Goal: Task Accomplishment & Management: Complete application form

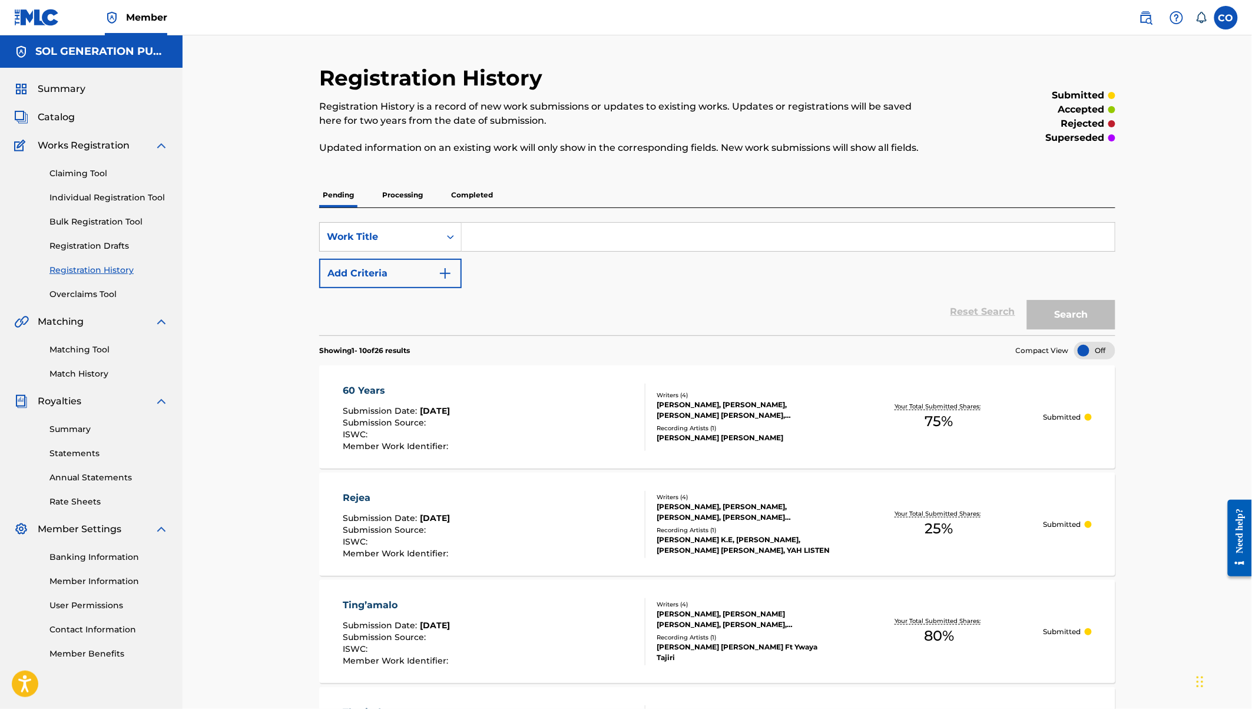
click at [37, 19] on img at bounding box center [36, 17] width 45 height 17
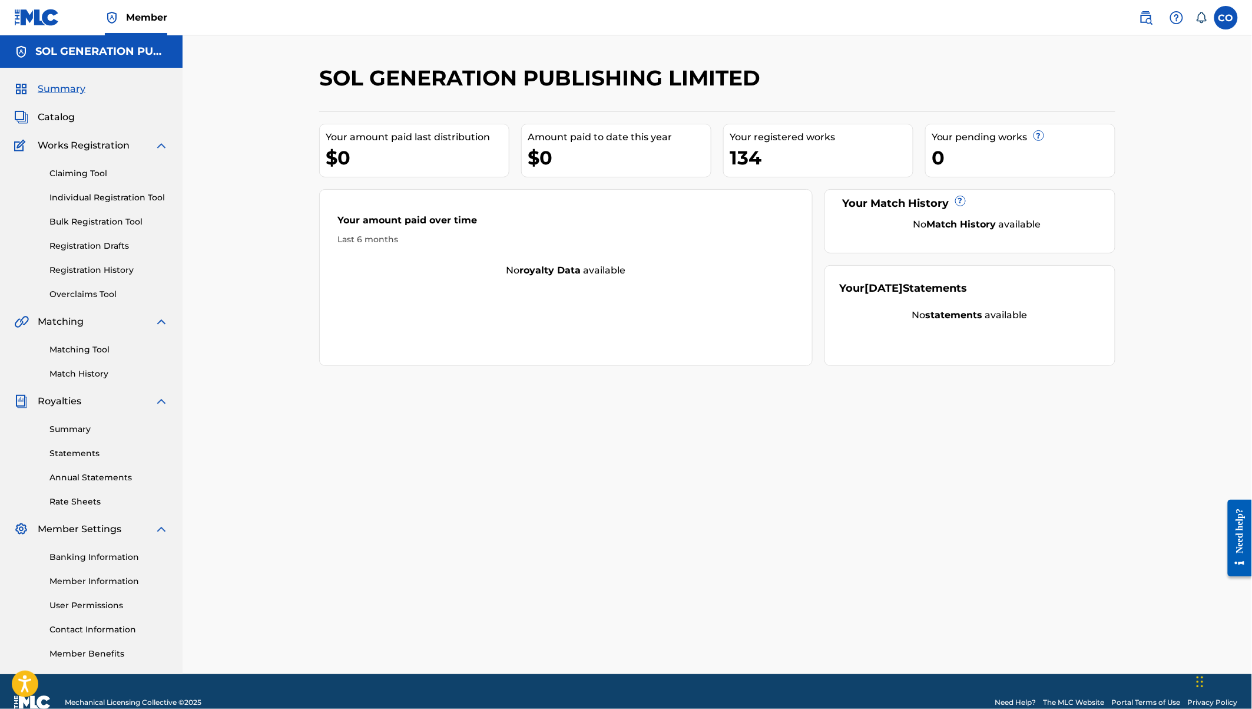
click at [78, 199] on link "Individual Registration Tool" at bounding box center [108, 197] width 119 height 12
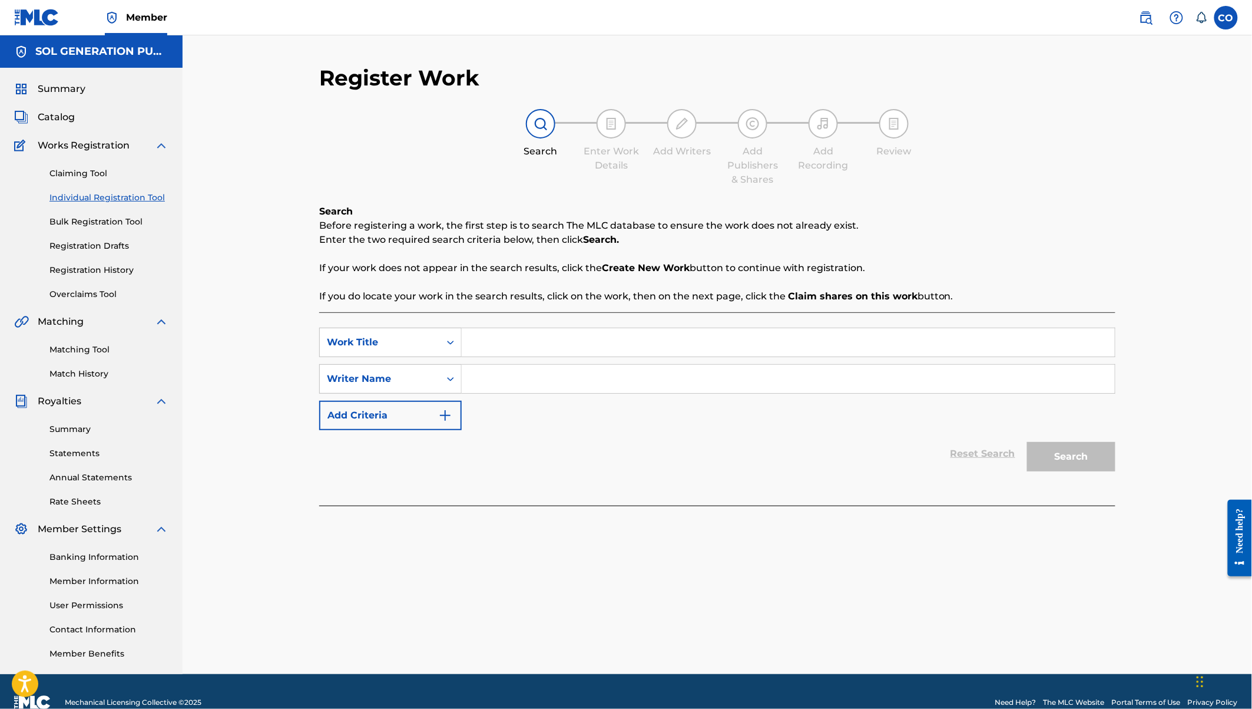
click at [526, 342] on input "Search Form" at bounding box center [788, 342] width 653 height 28
type input "Dawa"
click at [728, 375] on input "Search Form" at bounding box center [788, 379] width 653 height 28
type input "[PERSON_NAME]"
click at [1062, 462] on button "Search" at bounding box center [1071, 456] width 88 height 29
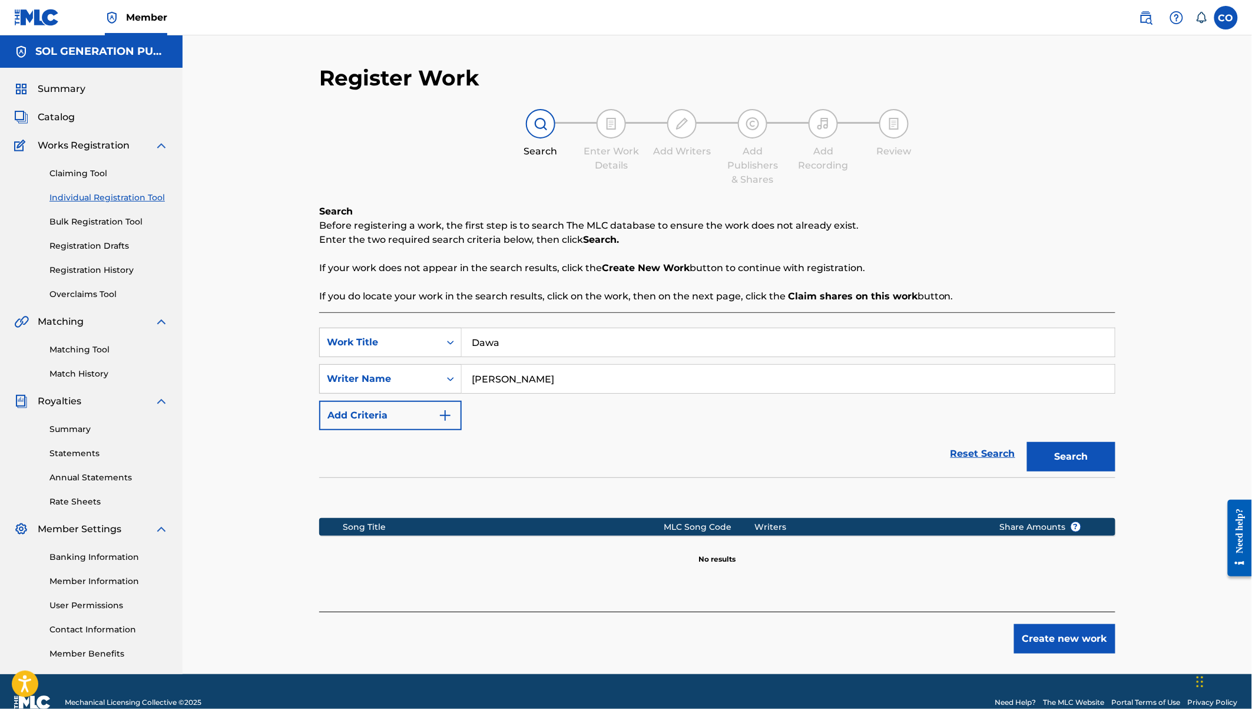
click at [1066, 646] on button "Create new work" at bounding box center [1064, 638] width 101 height 29
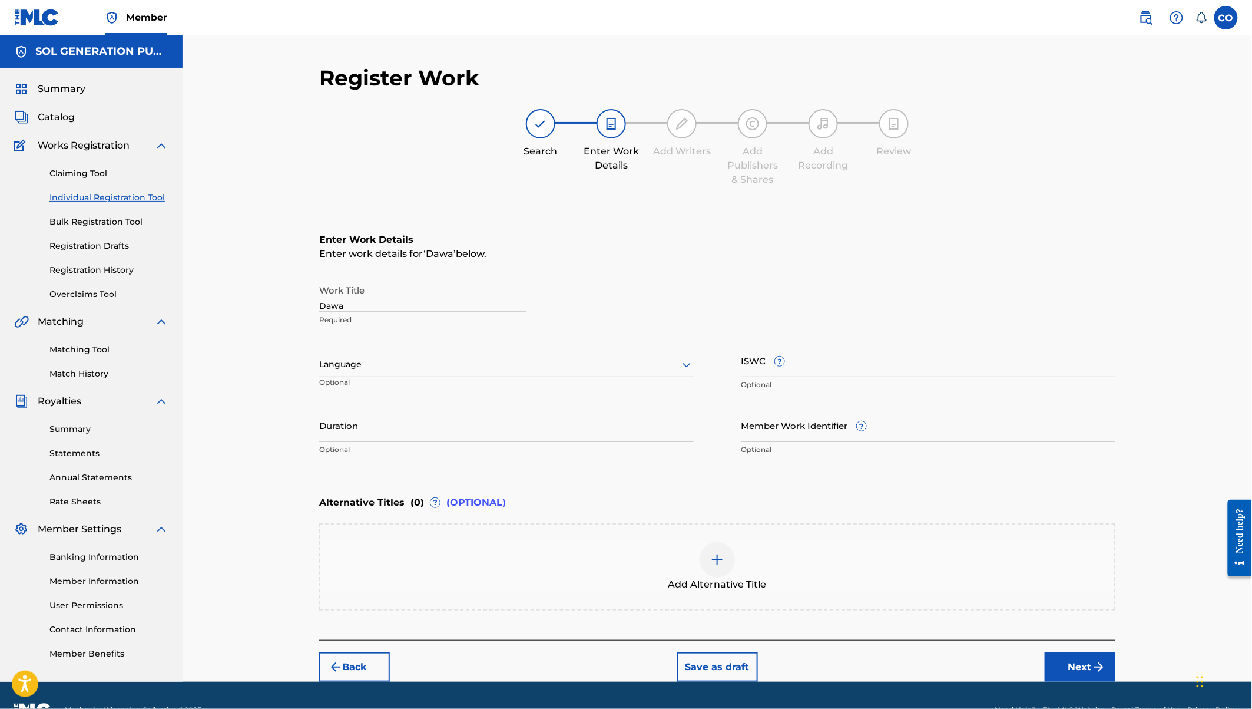
scroll to position [28, 0]
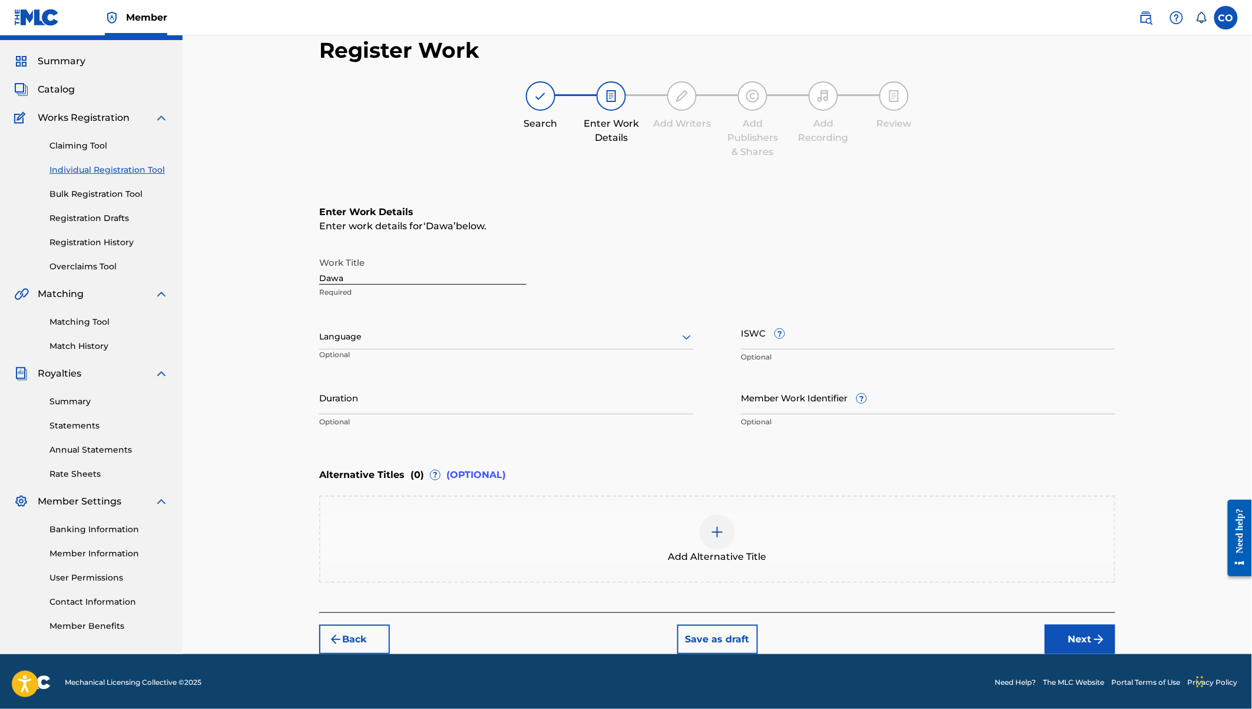
click at [721, 525] on img at bounding box center [717, 532] width 14 height 14
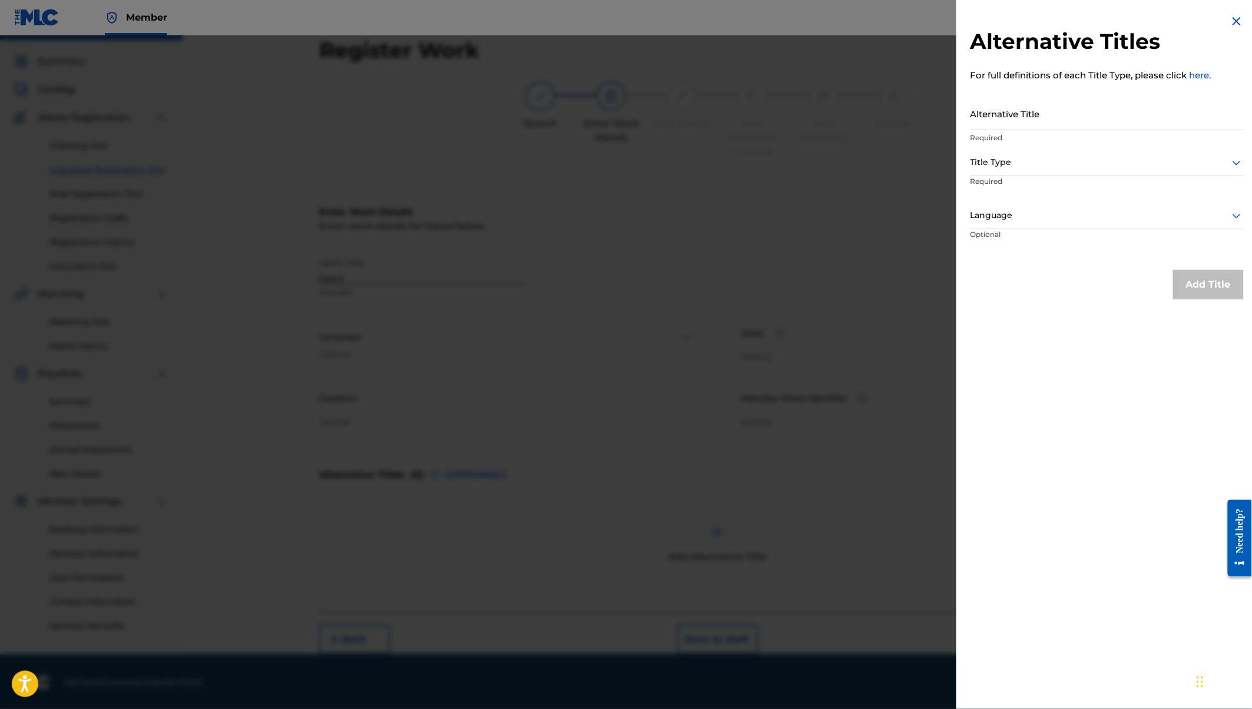
click at [1230, 17] on img at bounding box center [1237, 21] width 14 height 14
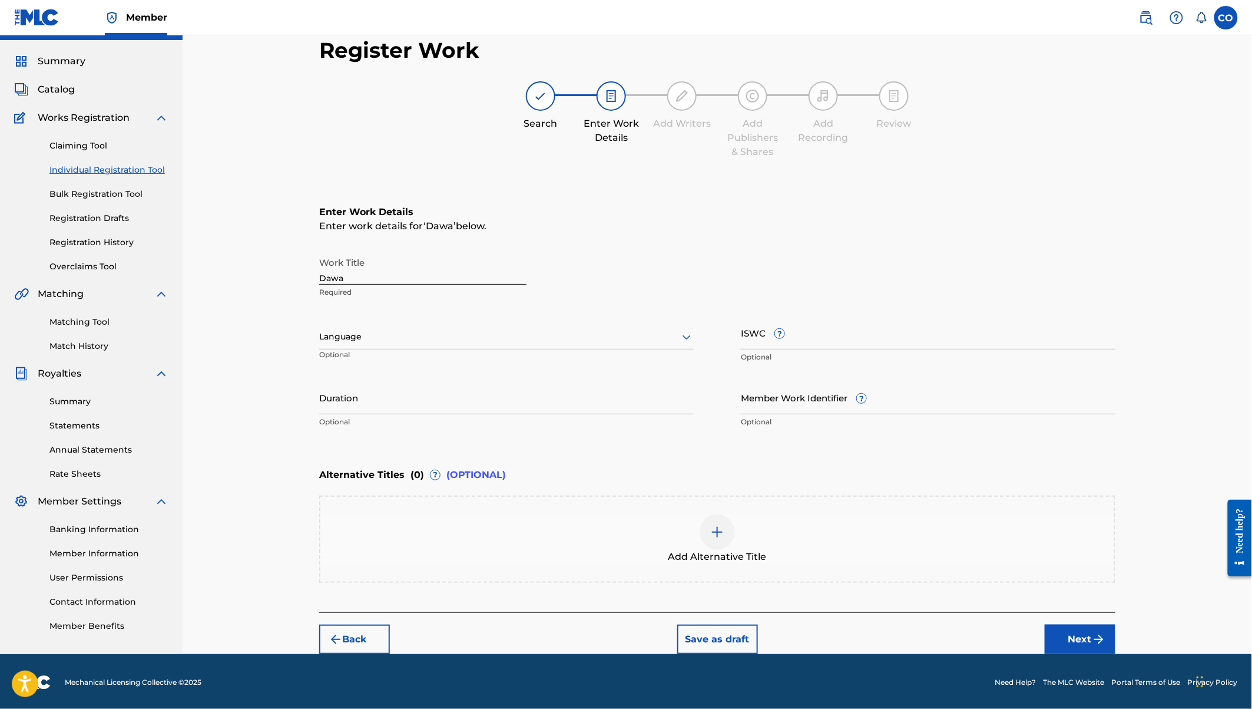
click at [1069, 637] on button "Next" at bounding box center [1080, 638] width 71 height 29
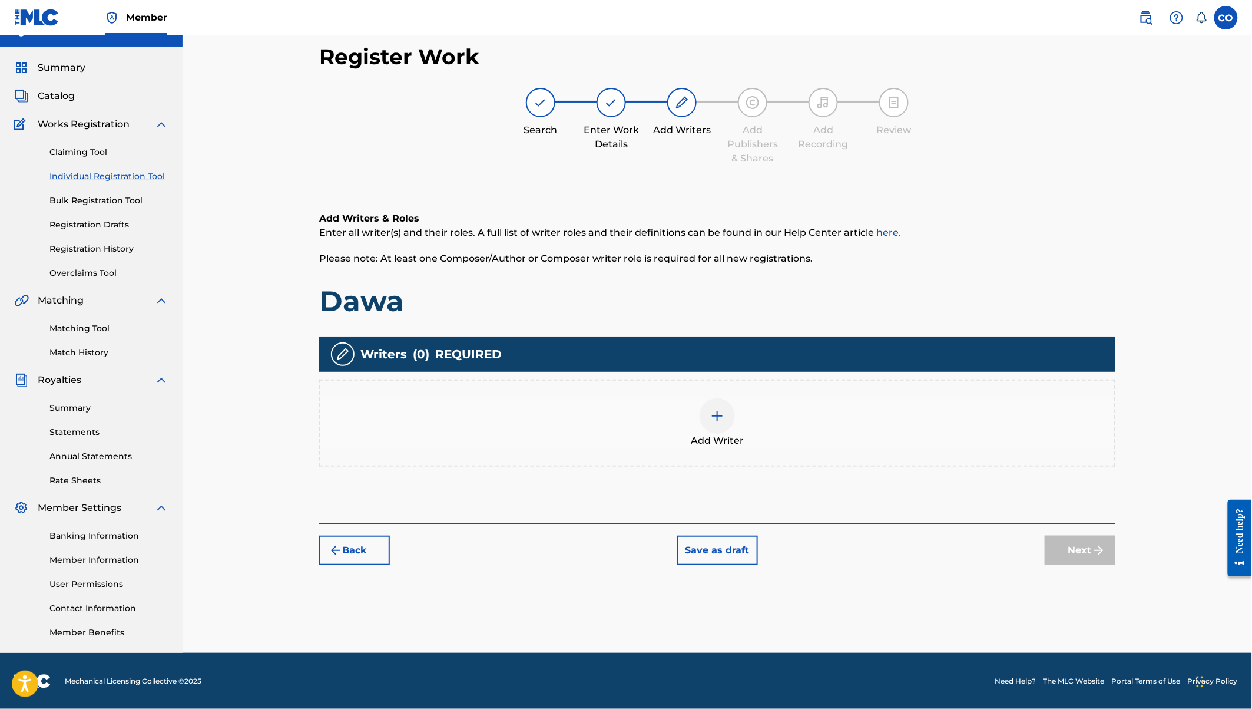
click at [722, 417] on img at bounding box center [717, 416] width 14 height 14
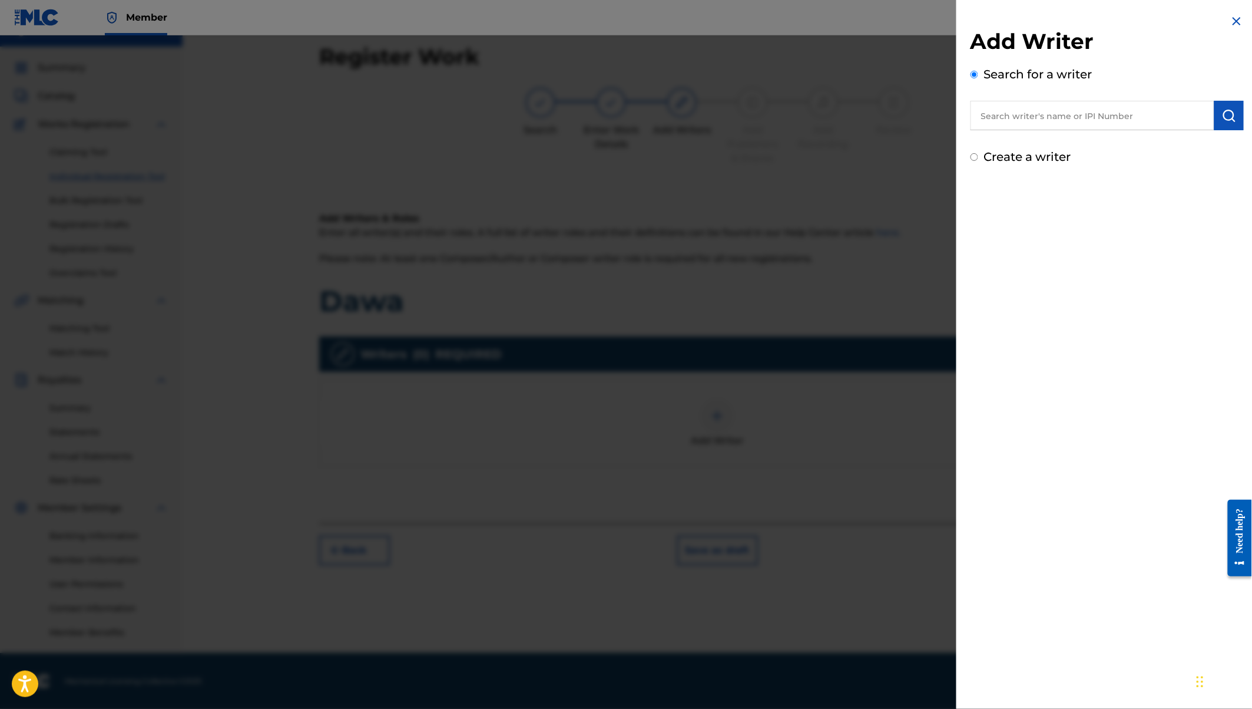
click at [1048, 104] on input "text" at bounding box center [1093, 115] width 244 height 29
click at [1052, 156] on label "Create a writer" at bounding box center [1027, 157] width 87 height 14
radio input "true"
click at [978, 156] on input "Create a writer" at bounding box center [975, 157] width 8 height 8
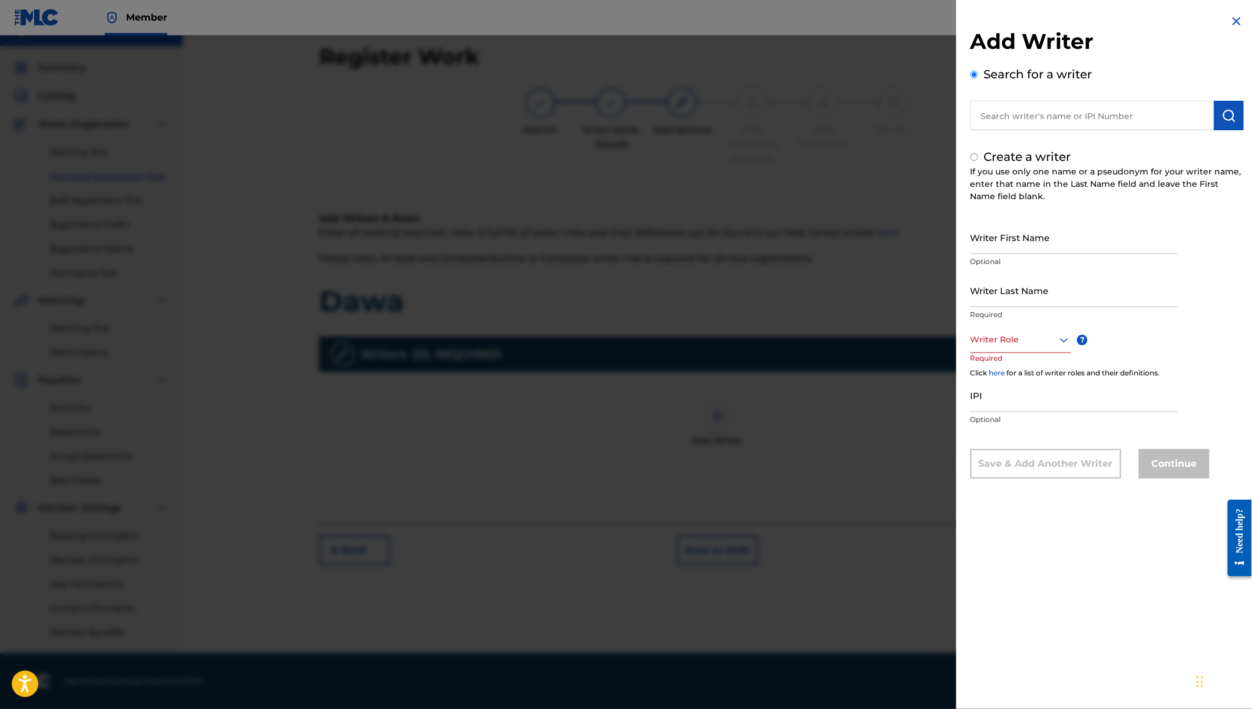
radio input "false"
radio input "true"
click at [1074, 114] on input "text" at bounding box center [1093, 115] width 244 height 29
radio input "true"
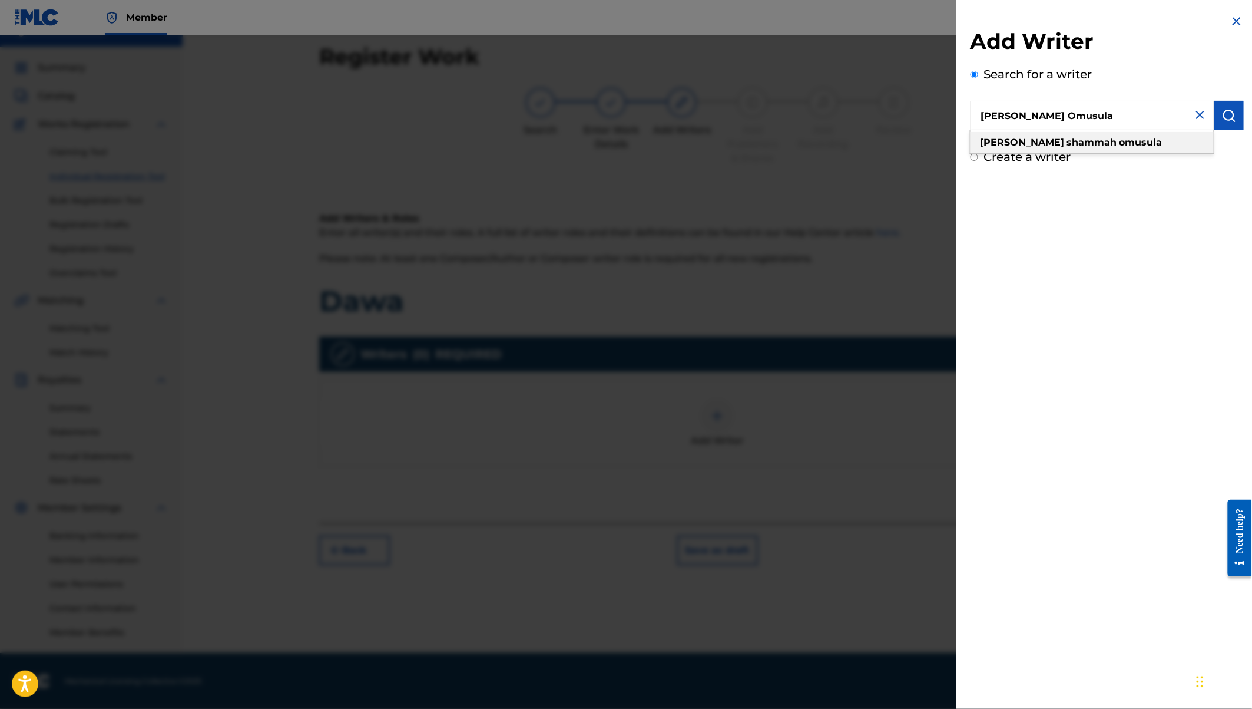
click at [1120, 142] on strong "omusula" at bounding box center [1141, 142] width 43 height 11
type input "[PERSON_NAME] omusula"
click at [1228, 114] on img "submit" at bounding box center [1229, 115] width 14 height 14
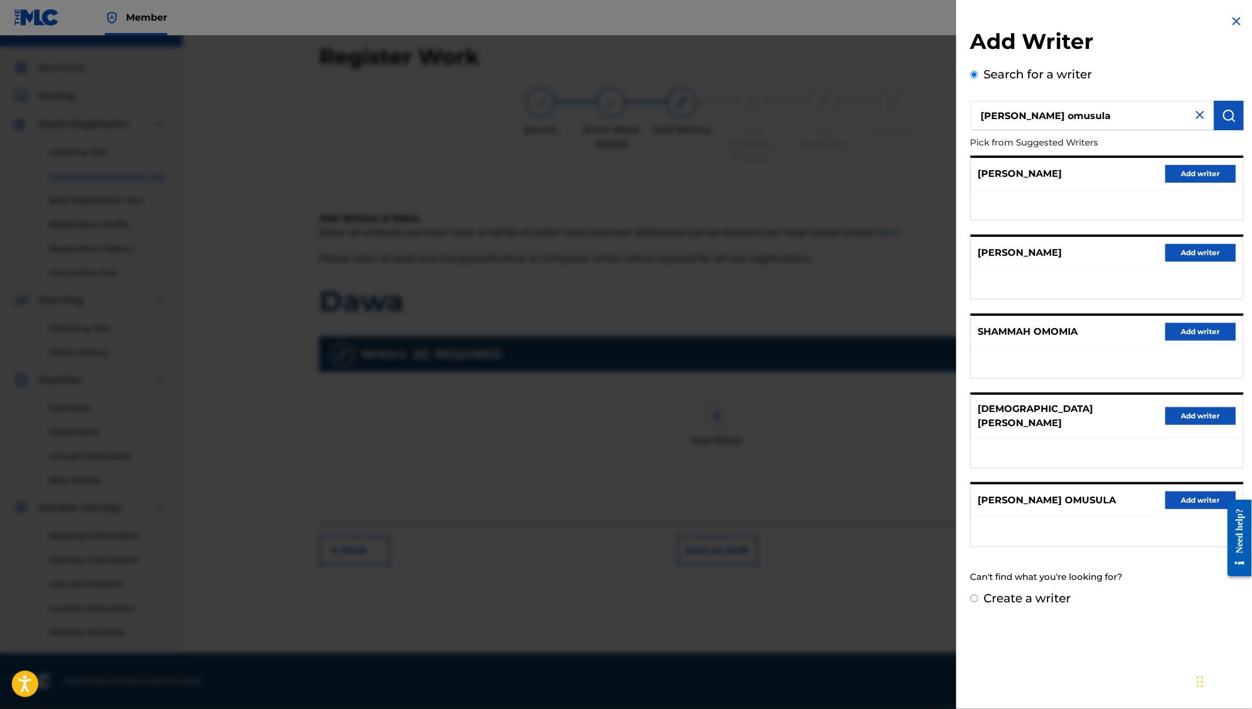
click at [1049, 591] on label "Create a writer" at bounding box center [1027, 598] width 87 height 14
radio input "true"
click at [978, 594] on input "Create a writer" at bounding box center [975, 598] width 8 height 8
radio input "false"
radio input "true"
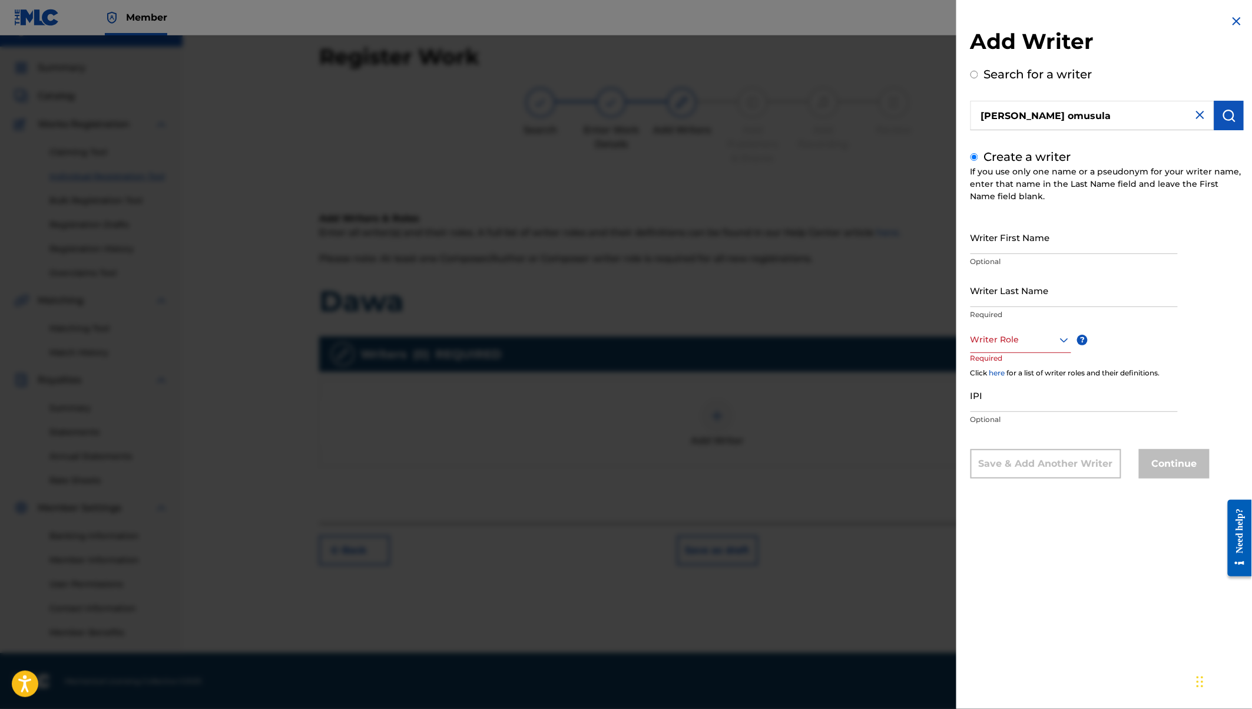
click at [984, 336] on div at bounding box center [1021, 339] width 101 height 15
click at [982, 244] on input "Writer First Name" at bounding box center [1074, 237] width 207 height 34
type input "[PERSON_NAME]"
click at [1021, 291] on input "Writer Last Name" at bounding box center [1074, 290] width 207 height 34
type input "Omusula"
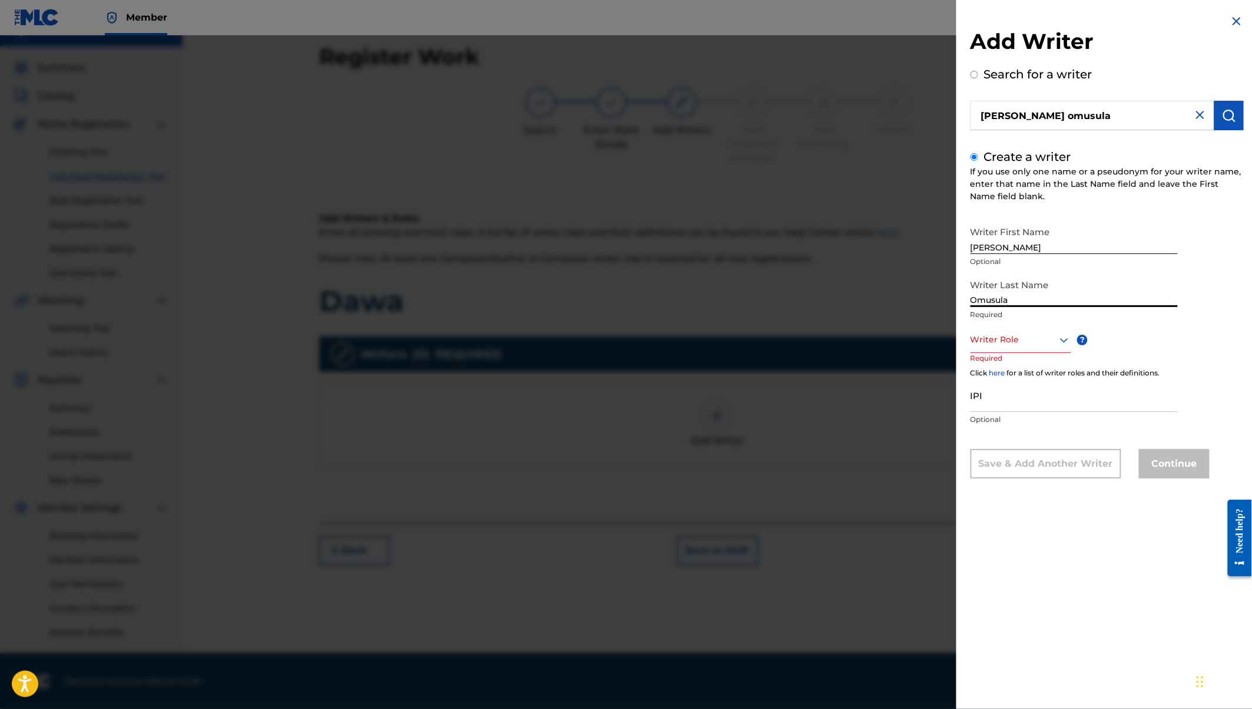
click at [1019, 340] on div at bounding box center [1021, 339] width 101 height 15
click at [1014, 391] on div "Author" at bounding box center [1021, 392] width 100 height 27
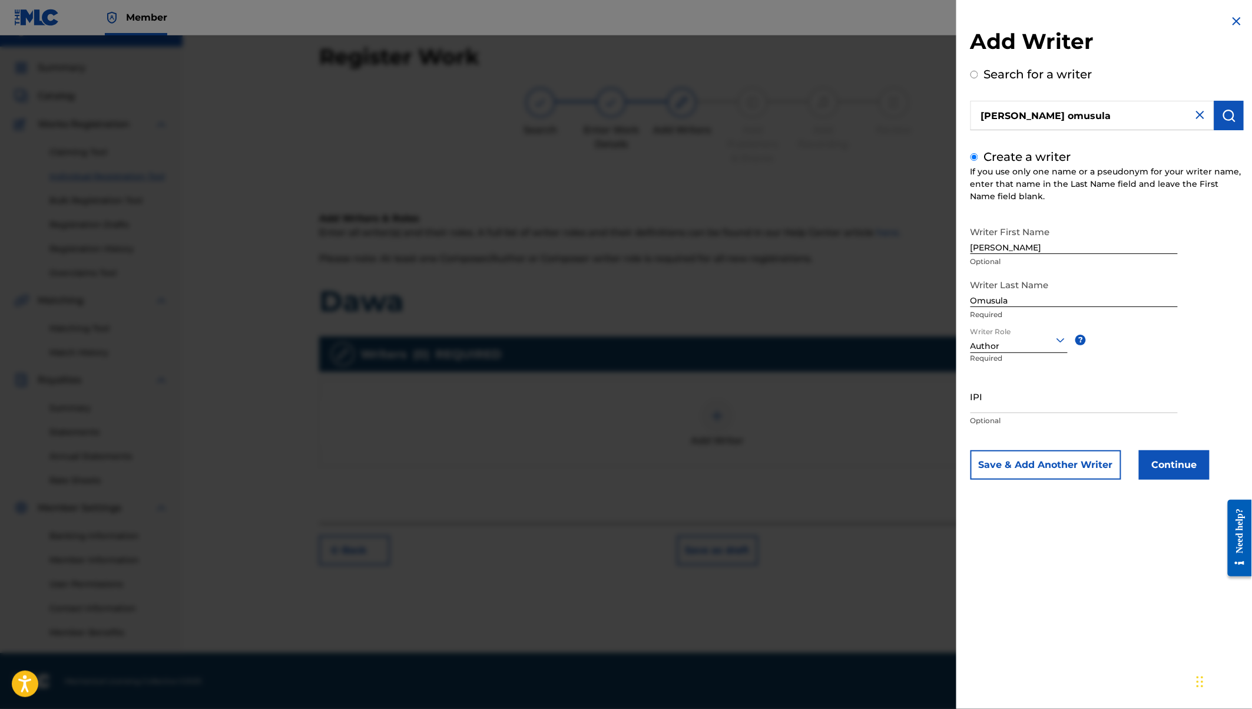
click at [1011, 399] on input "IPI" at bounding box center [1074, 396] width 207 height 34
paste input "01308939625"
type input "01308939625"
click at [1181, 464] on button "Continue" at bounding box center [1174, 464] width 71 height 29
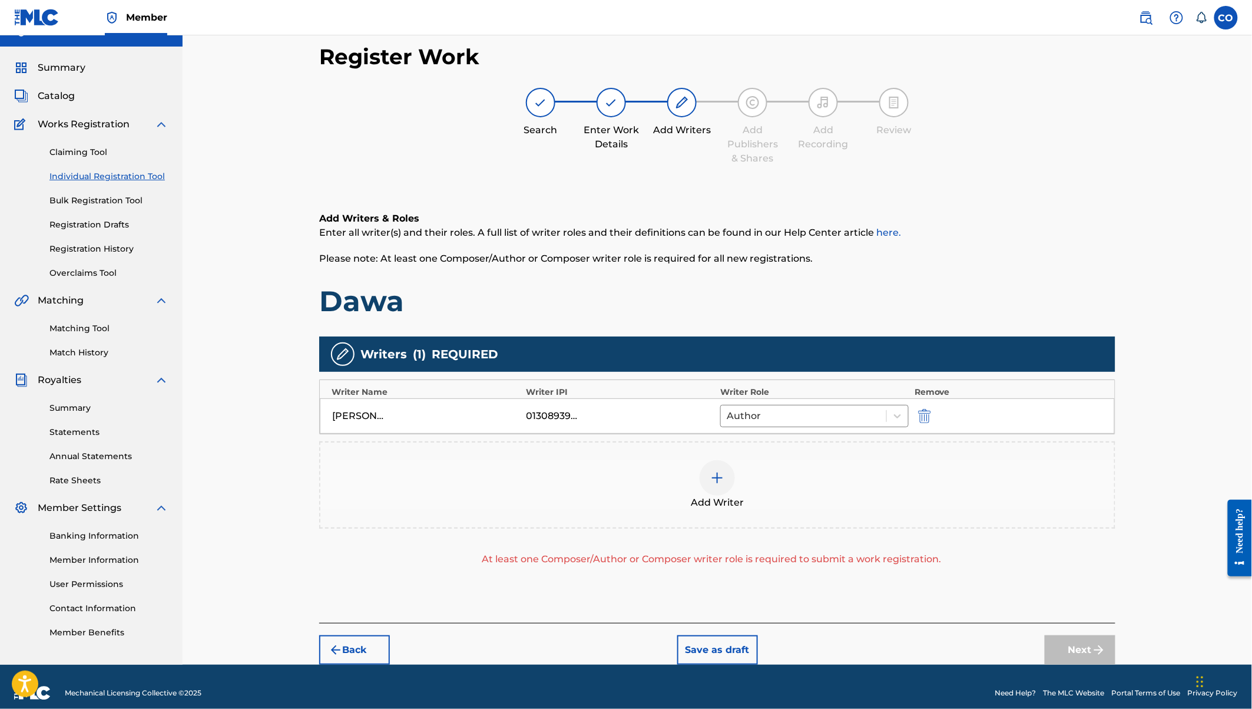
click at [720, 474] on img at bounding box center [717, 478] width 14 height 14
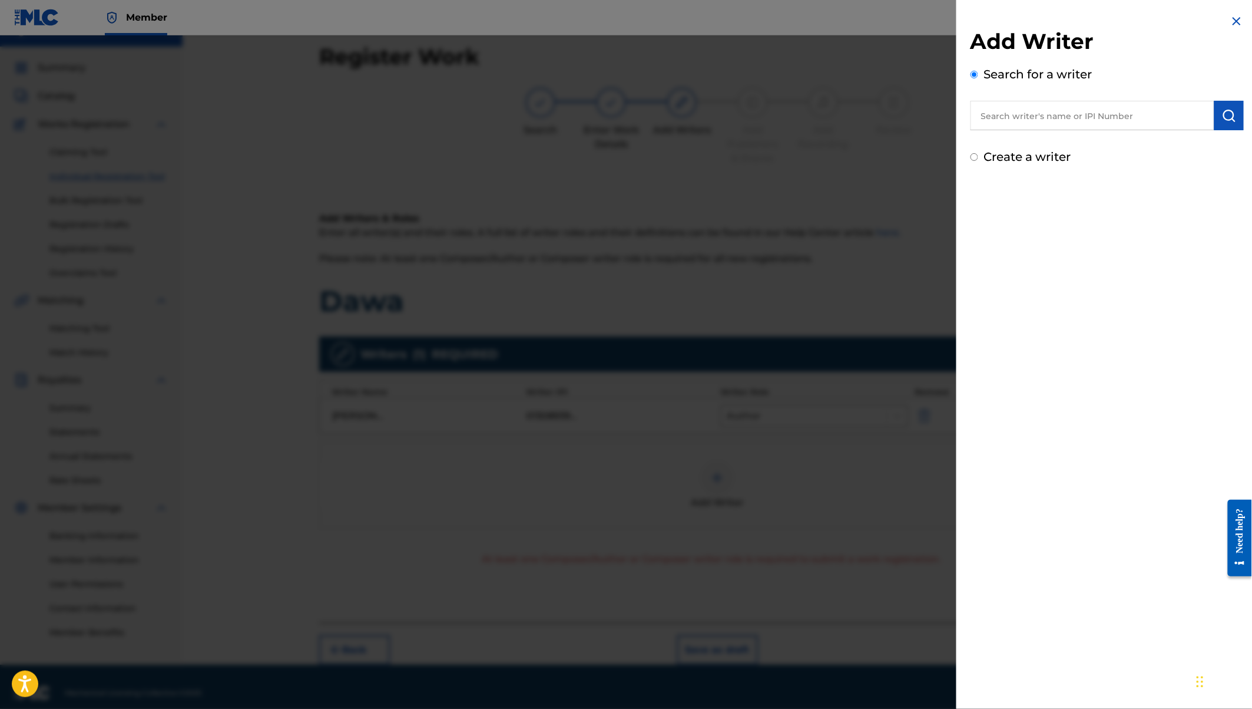
click at [1018, 168] on div "Add Writer Search for a writer Create a writer" at bounding box center [1108, 90] width 302 height 180
click at [1008, 150] on label "Create a writer" at bounding box center [1027, 157] width 87 height 14
radio input "true"
click at [978, 153] on input "Create a writer" at bounding box center [975, 157] width 8 height 8
radio input "false"
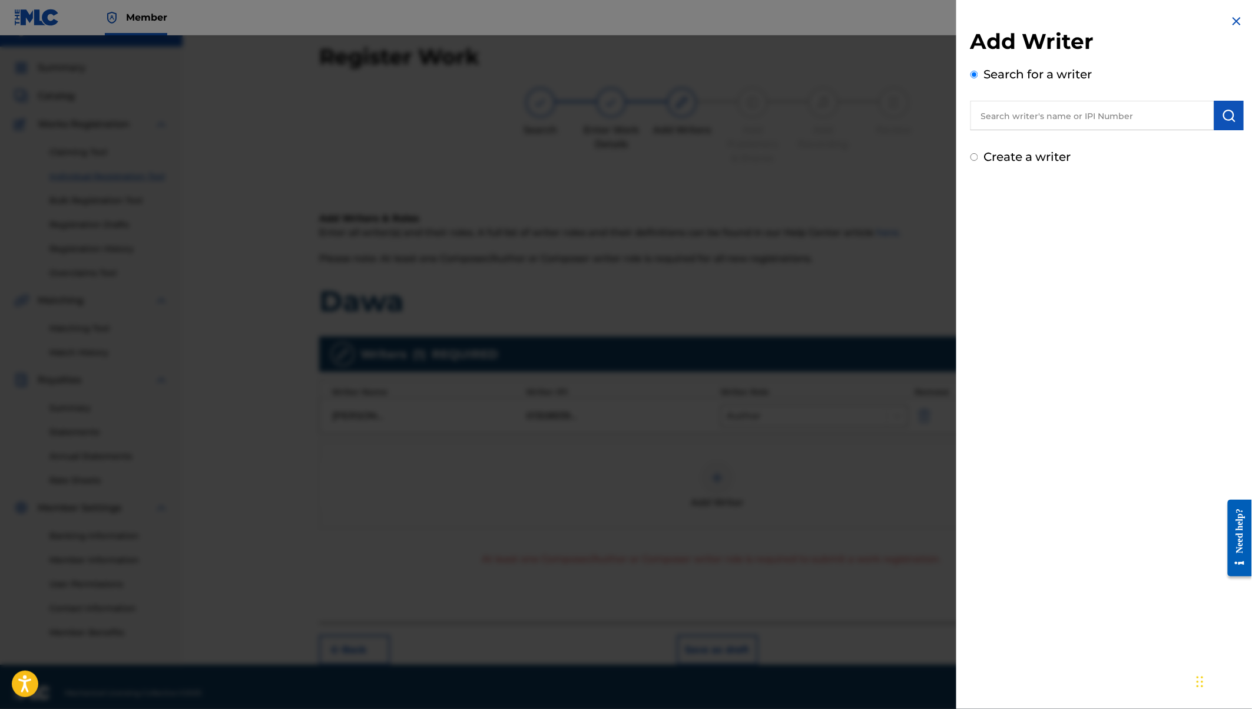
radio input "true"
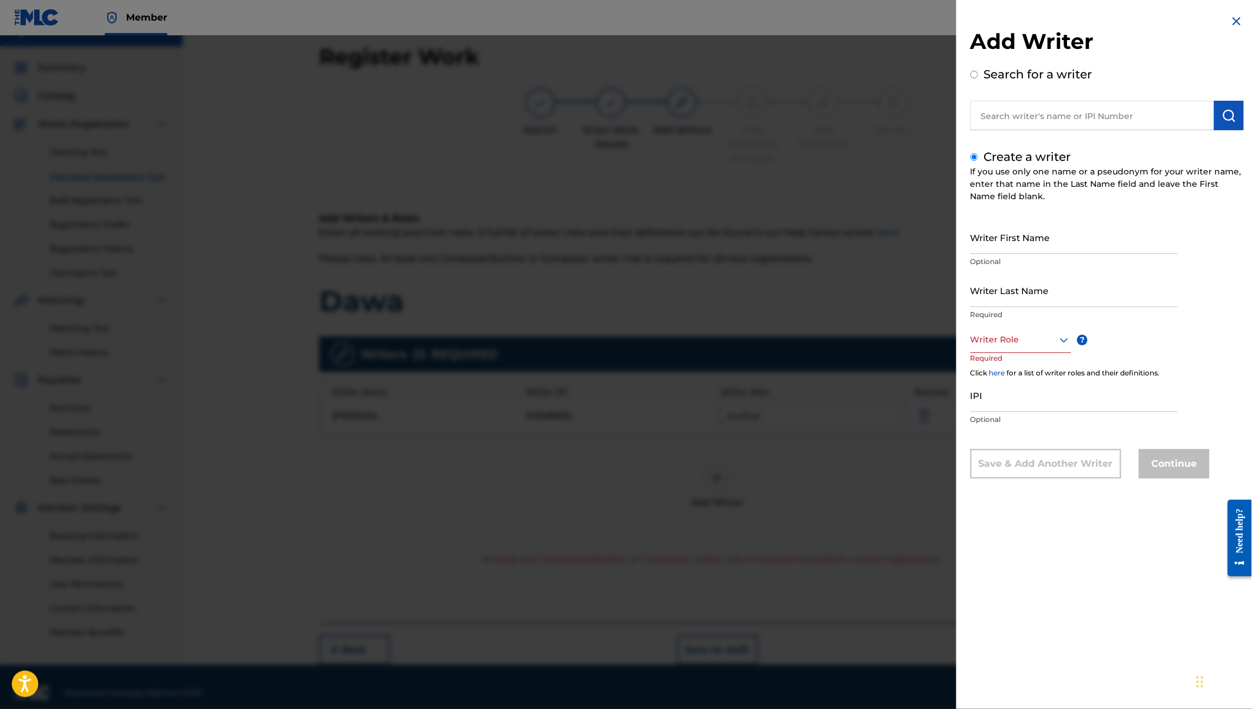
click at [1003, 230] on input "Writer First Name" at bounding box center [1074, 237] width 207 height 34
drag, startPoint x: 1070, startPoint y: 246, endPoint x: 1042, endPoint y: 248, distance: 28.3
click at [1042, 248] on input "[PERSON_NAME]'s [PERSON_NAME]" at bounding box center [1074, 237] width 207 height 34
type input "[PERSON_NAME]'s Okoth"
click at [1027, 300] on input "Writer Last Name" at bounding box center [1074, 290] width 207 height 34
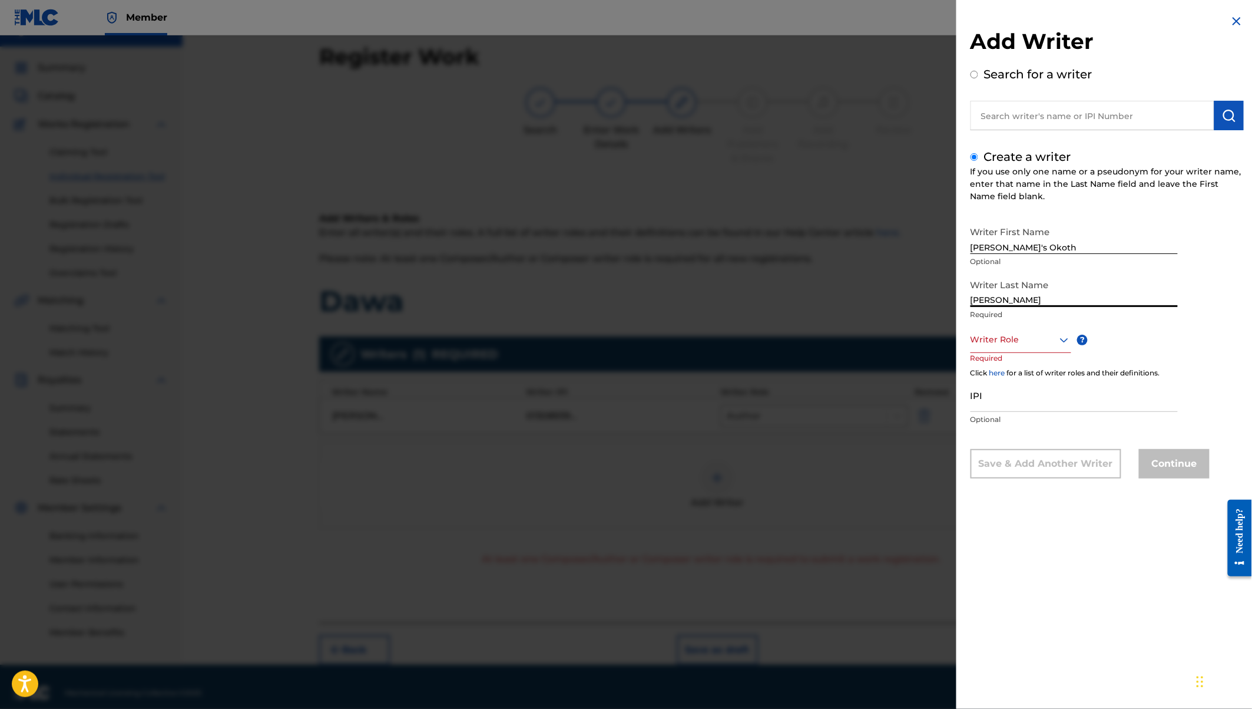
type input "[PERSON_NAME]"
click at [1031, 341] on div at bounding box center [1021, 339] width 101 height 15
click at [1021, 365] on div "Composer/Author" at bounding box center [1021, 366] width 100 height 27
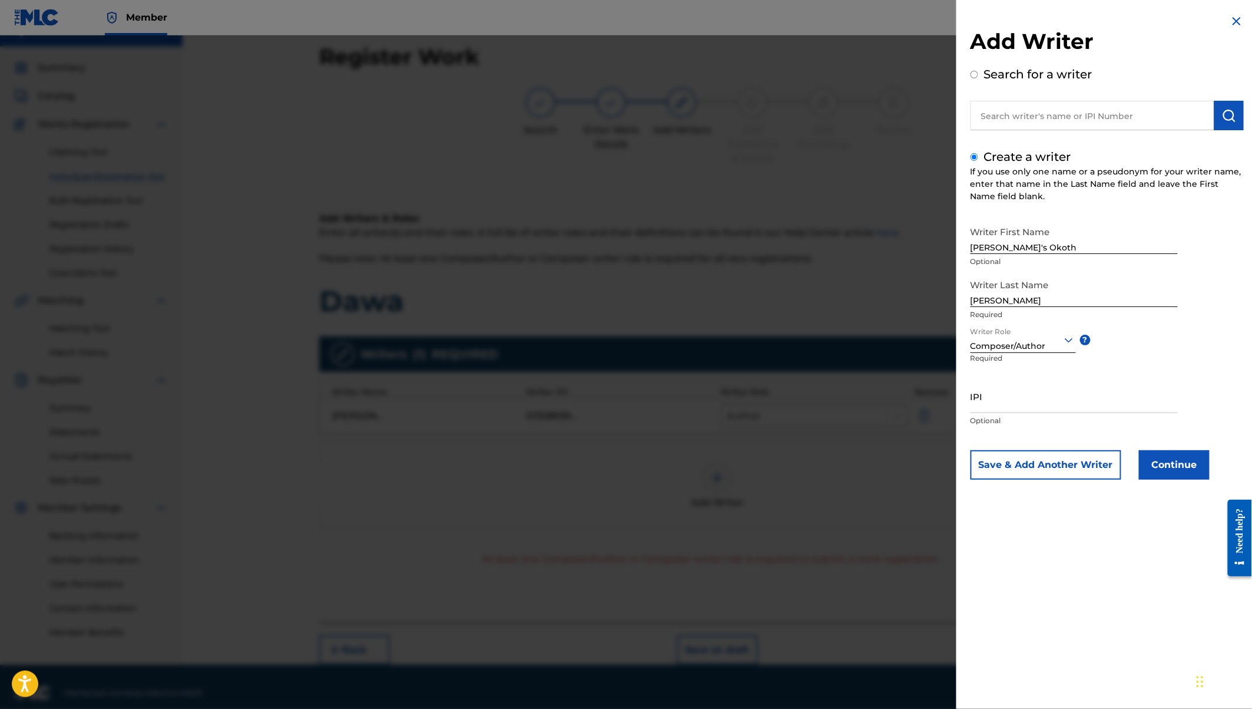
click at [1177, 462] on button "Continue" at bounding box center [1174, 464] width 71 height 29
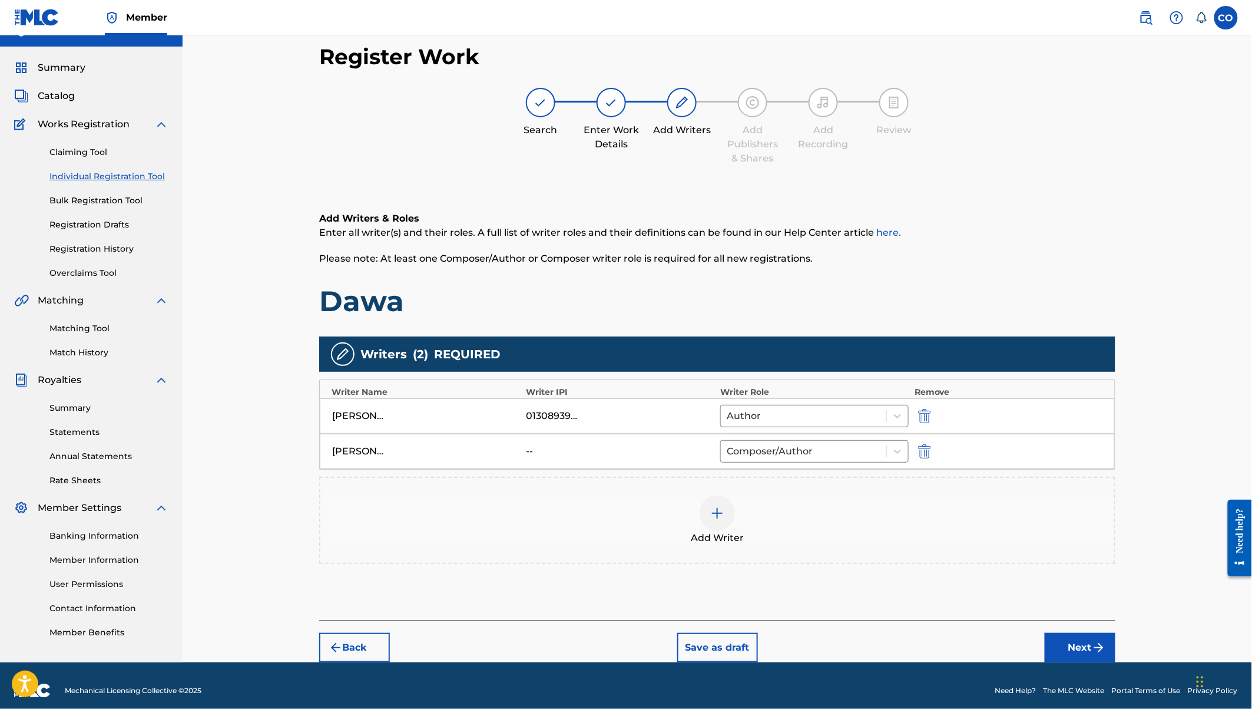
click at [725, 511] on div at bounding box center [717, 512] width 35 height 35
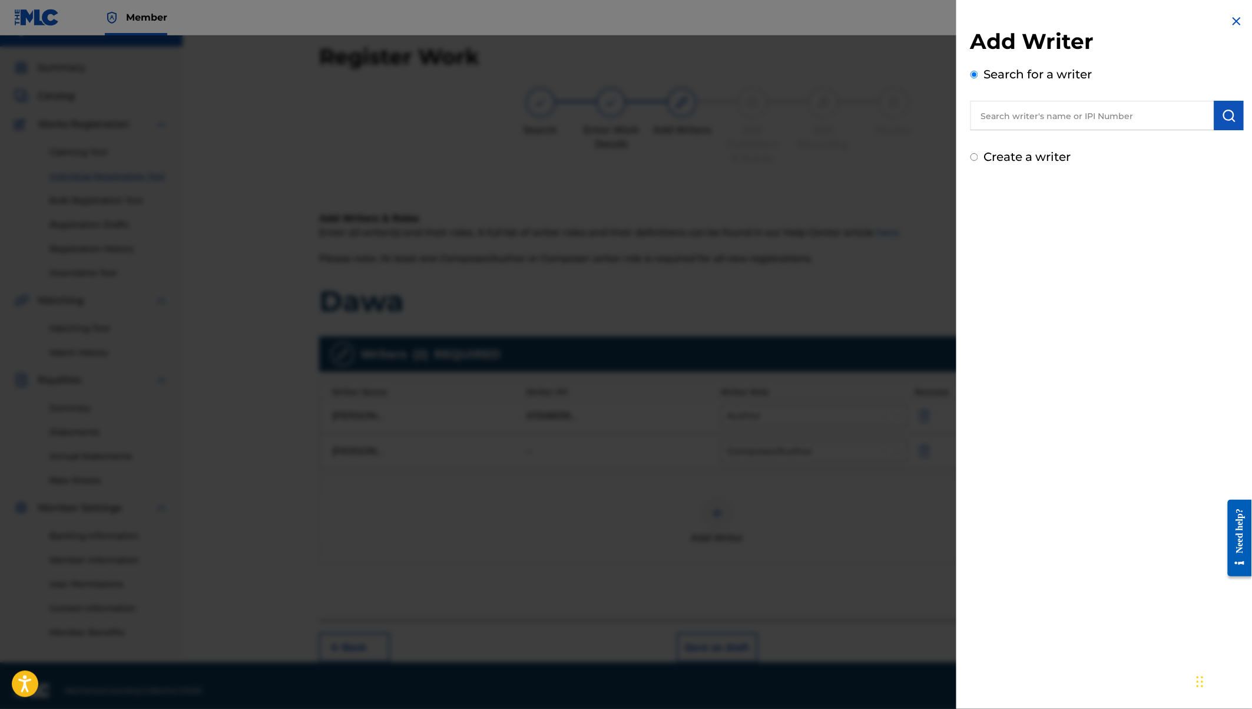
click at [1015, 156] on label "Create a writer" at bounding box center [1027, 157] width 87 height 14
radio input "true"
click at [978, 156] on input "Create a writer" at bounding box center [975, 157] width 8 height 8
radio input "false"
radio input "true"
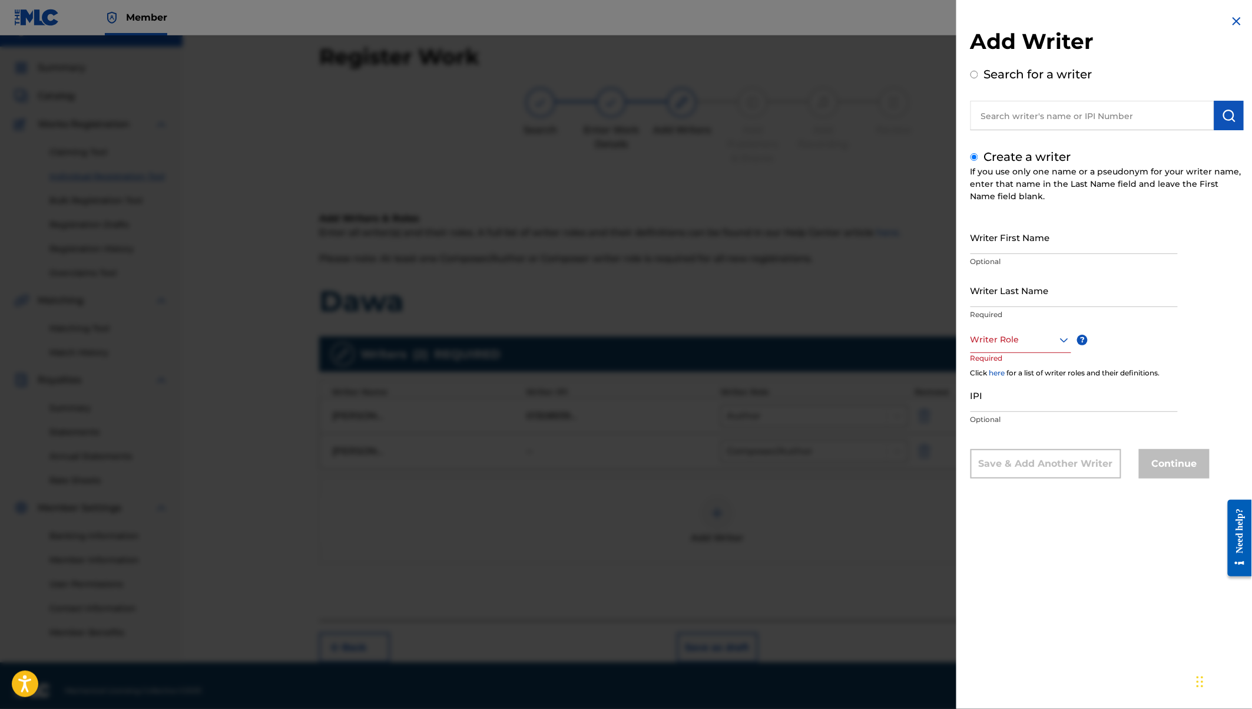
click at [997, 247] on input "Writer First Name" at bounding box center [1074, 237] width 207 height 34
type input "[PERSON_NAME]"
click at [1007, 286] on input "Writer Last Name" at bounding box center [1074, 290] width 207 height 34
type input "Mahiva"
click at [1027, 345] on div at bounding box center [1021, 339] width 101 height 15
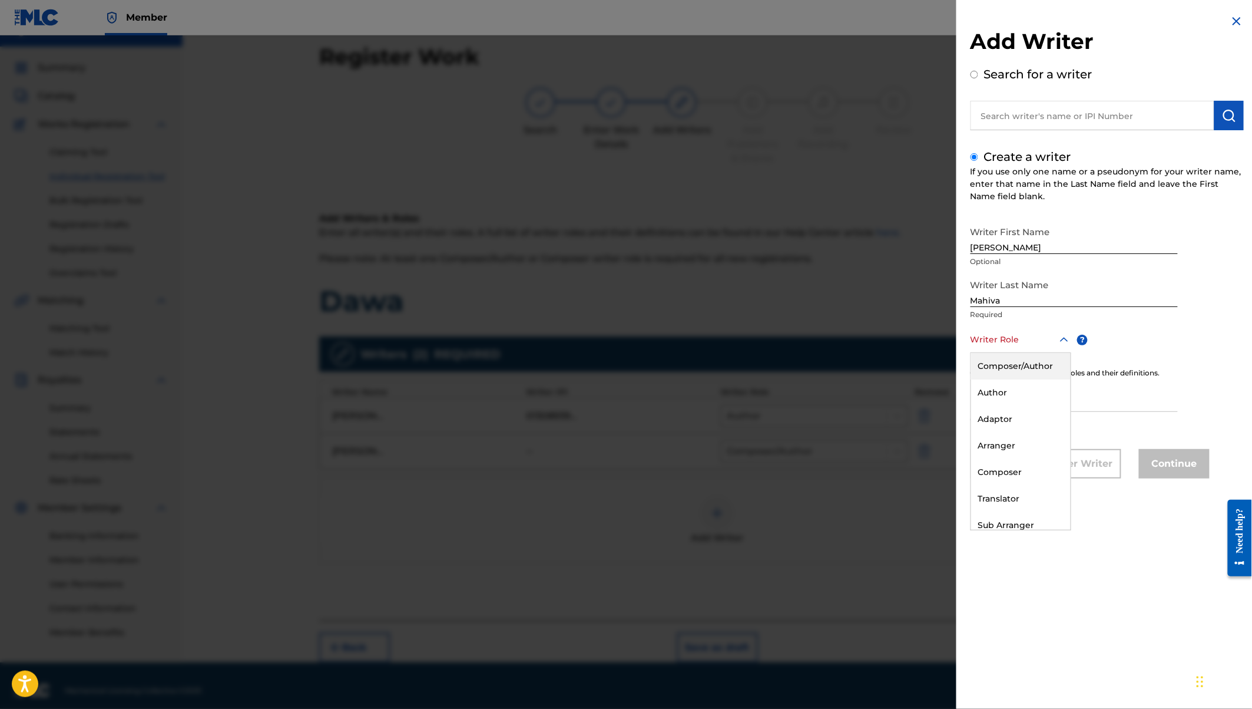
click at [1013, 370] on div "Composer/Author" at bounding box center [1021, 366] width 100 height 27
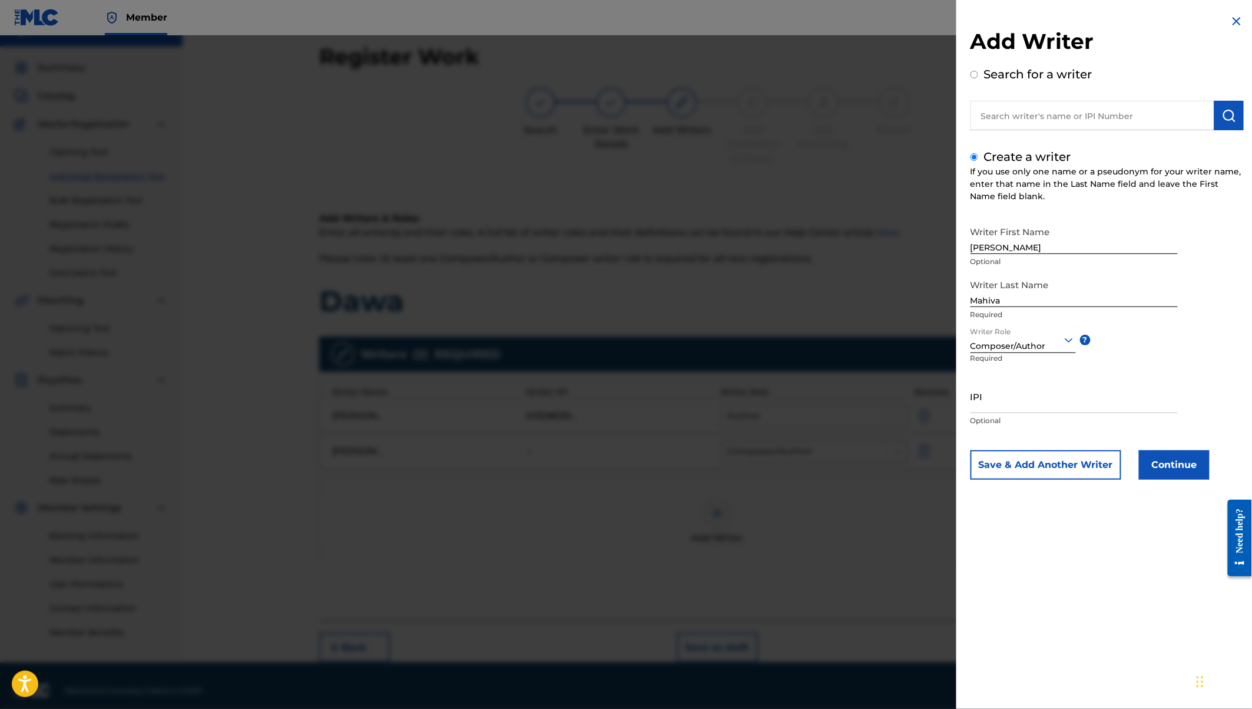
click at [1161, 462] on button "Continue" at bounding box center [1174, 464] width 71 height 29
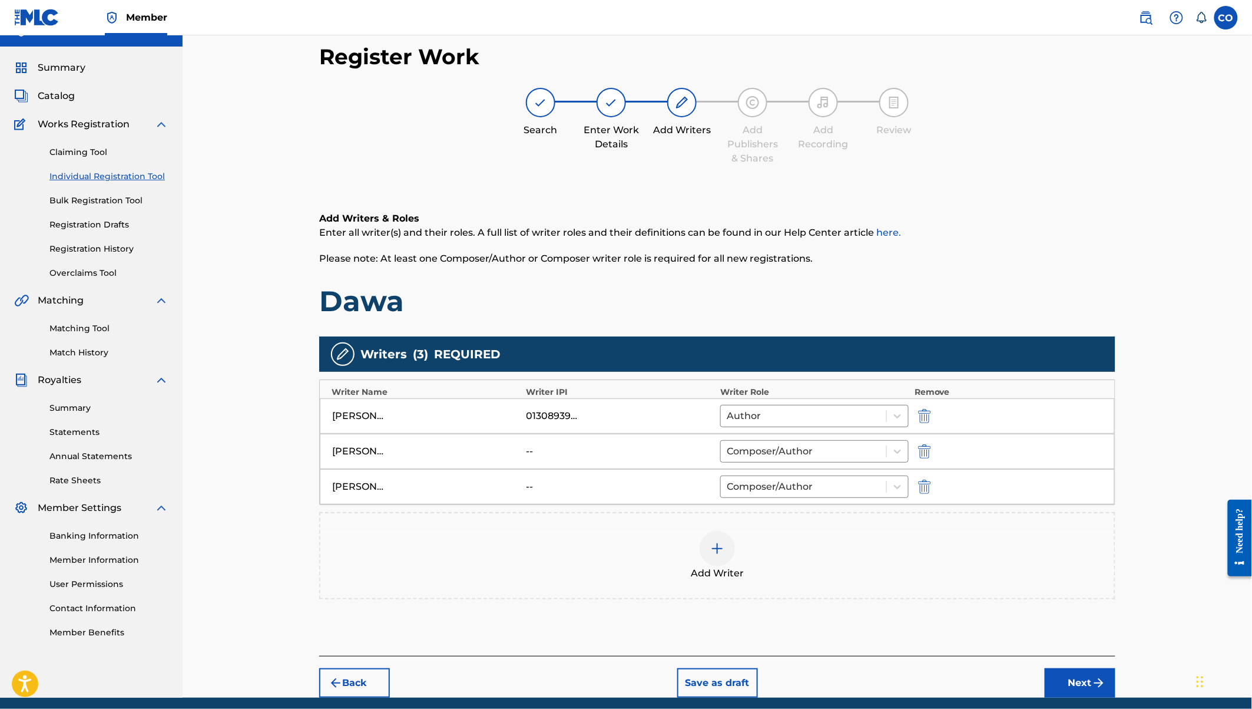
click at [720, 536] on div at bounding box center [717, 548] width 35 height 35
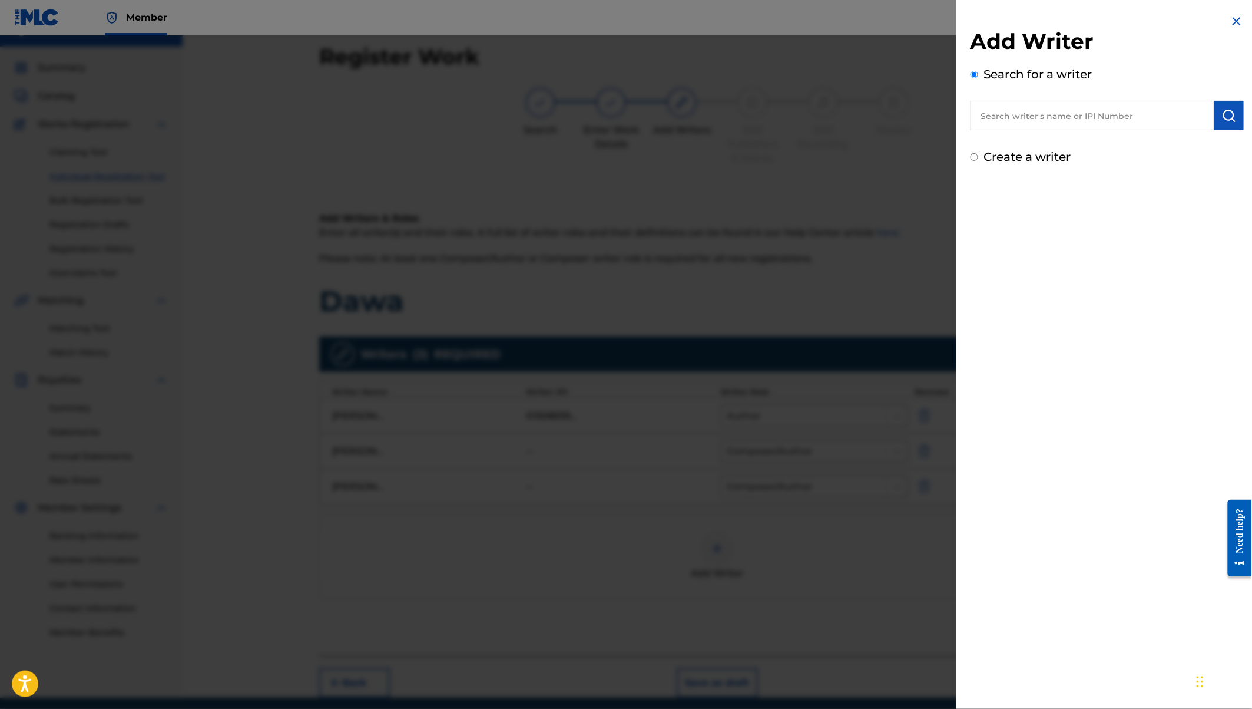
click at [1065, 109] on input "text" at bounding box center [1093, 115] width 244 height 29
click at [1101, 146] on span "[PERSON_NAME]" at bounding box center [1142, 142] width 82 height 11
type input "[PERSON_NAME]"
click at [1233, 115] on button "submit" at bounding box center [1229, 115] width 29 height 29
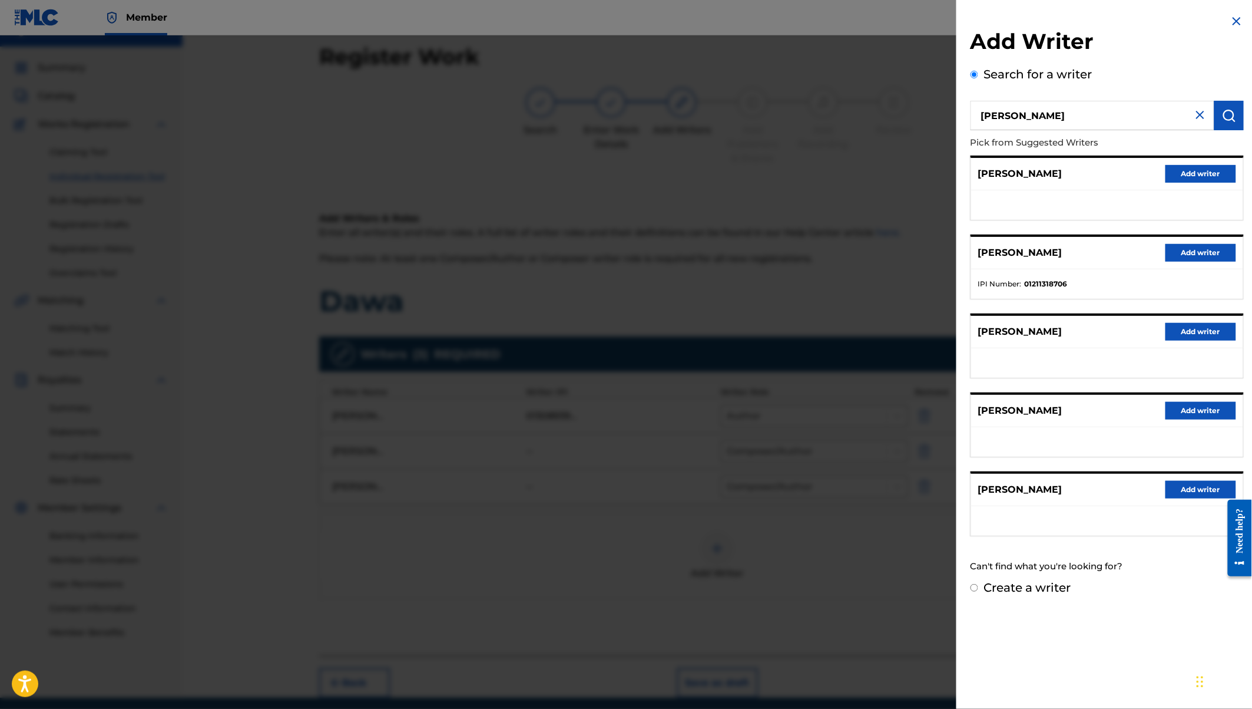
click at [1184, 249] on button "Add writer" at bounding box center [1201, 253] width 71 height 18
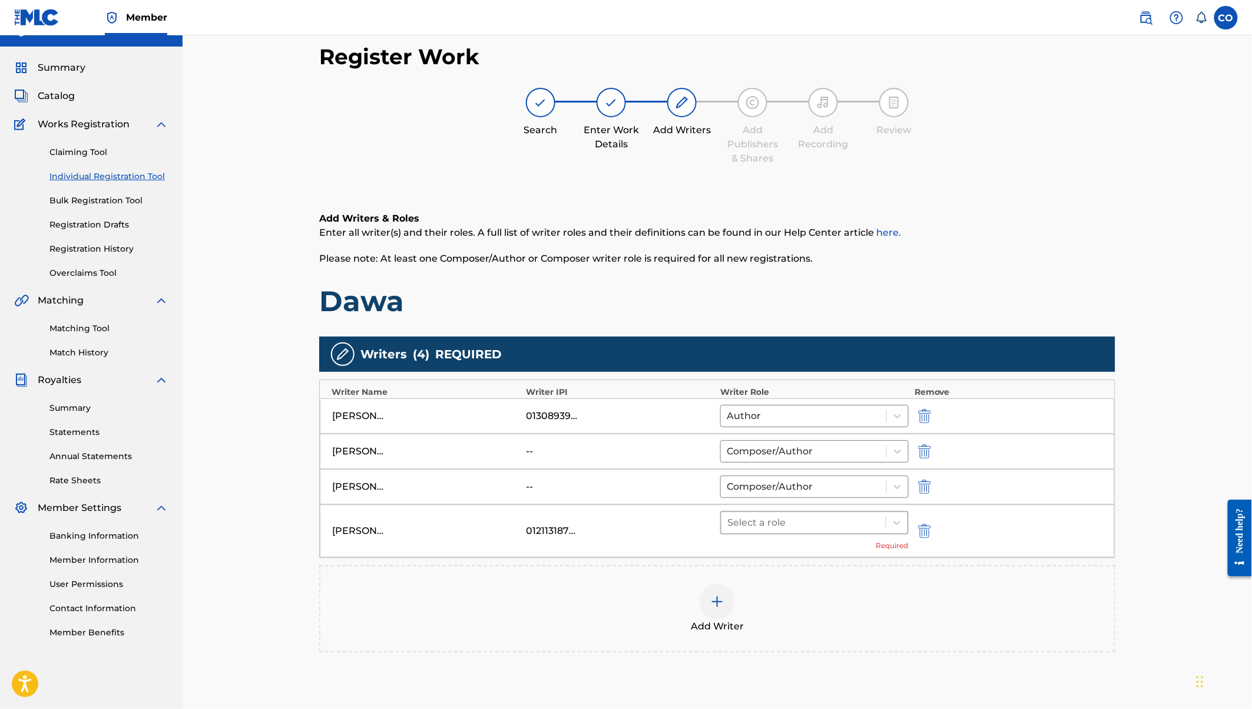
click at [784, 518] on div at bounding box center [804, 522] width 153 height 16
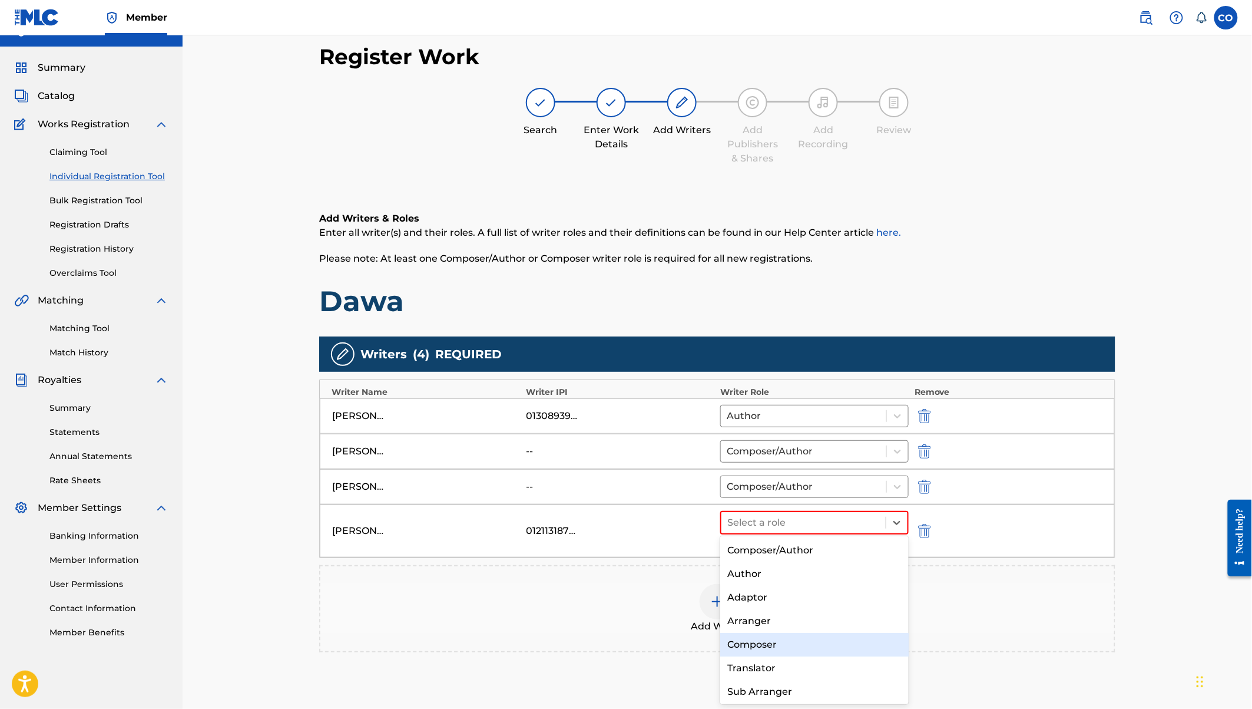
click at [760, 642] on div "Composer" at bounding box center [814, 645] width 189 height 24
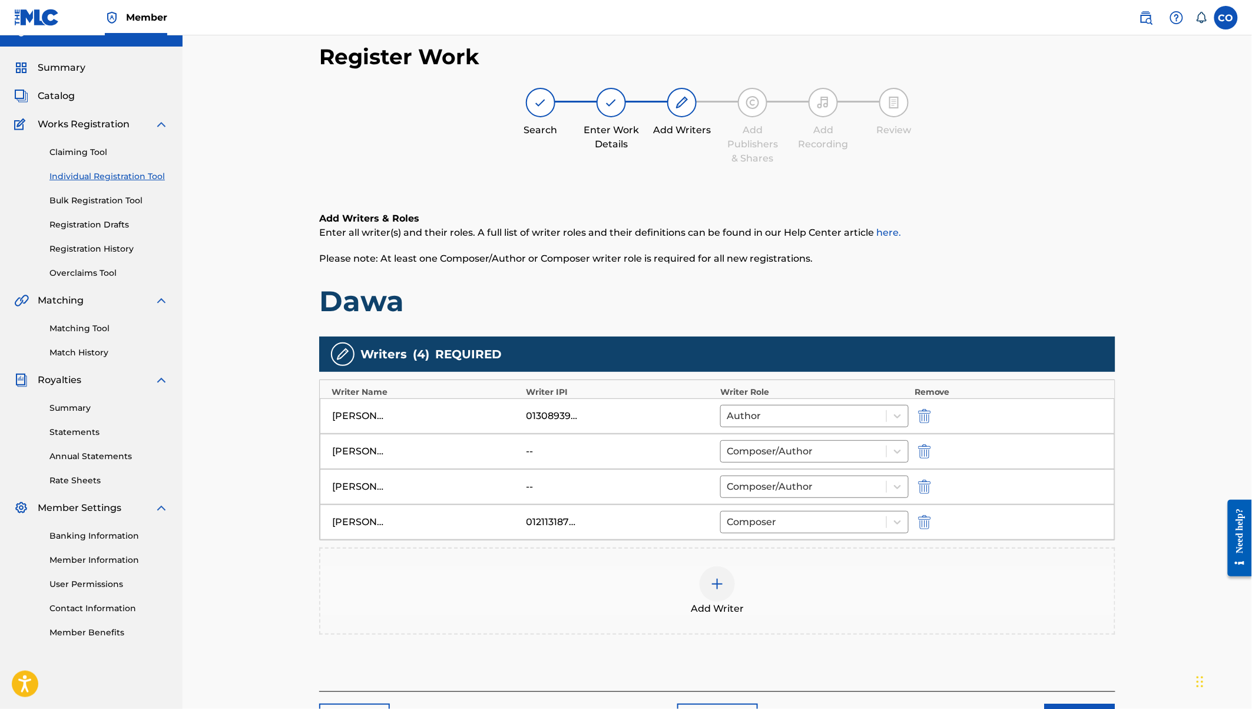
scroll to position [98, 0]
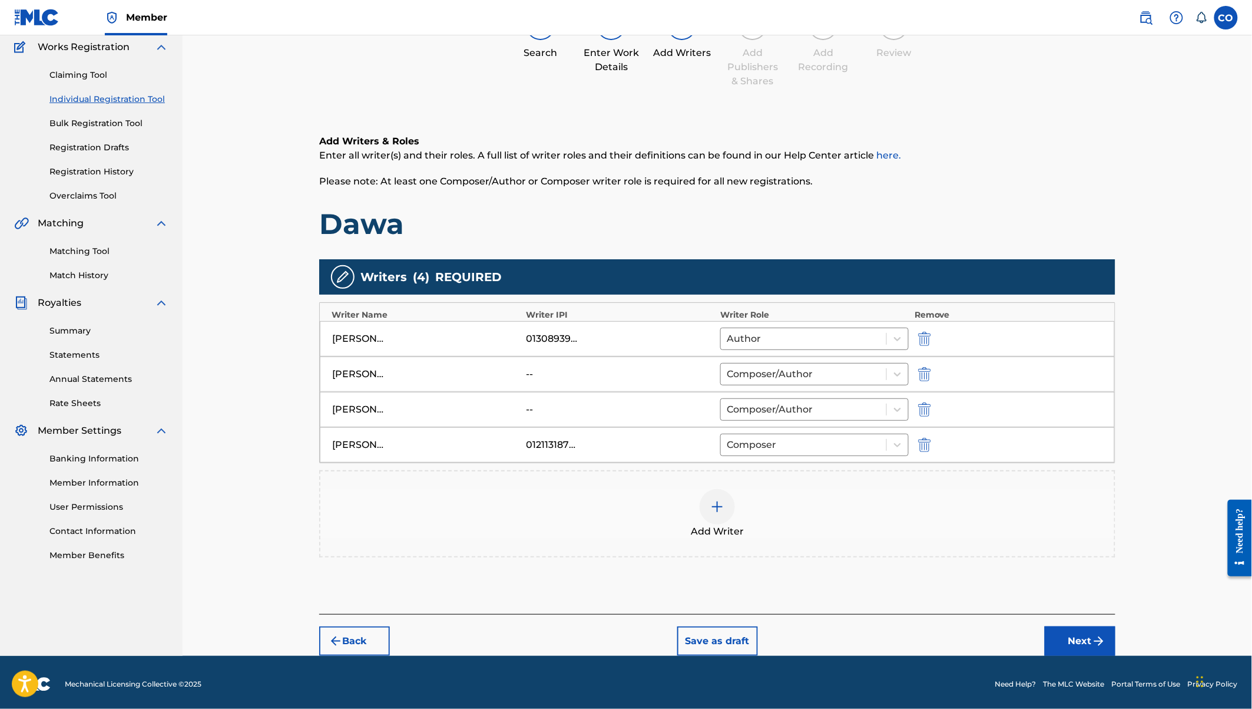
click at [1063, 627] on button "Next" at bounding box center [1080, 640] width 71 height 29
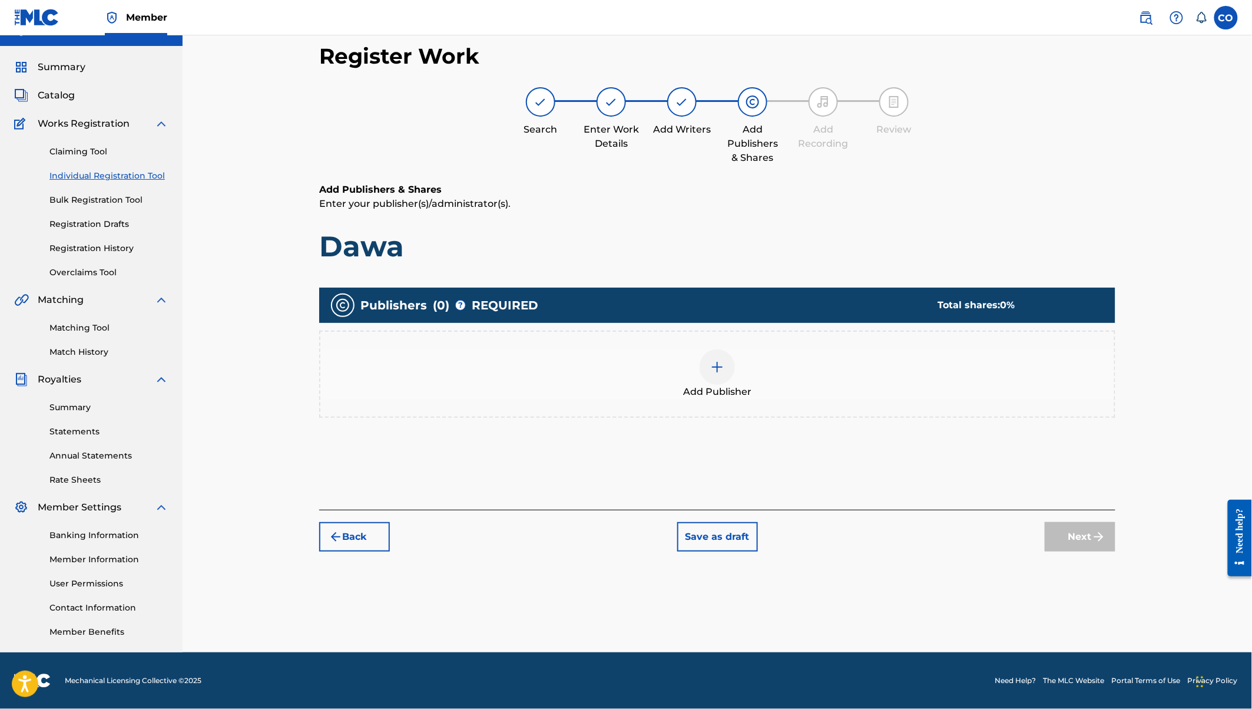
scroll to position [21, 0]
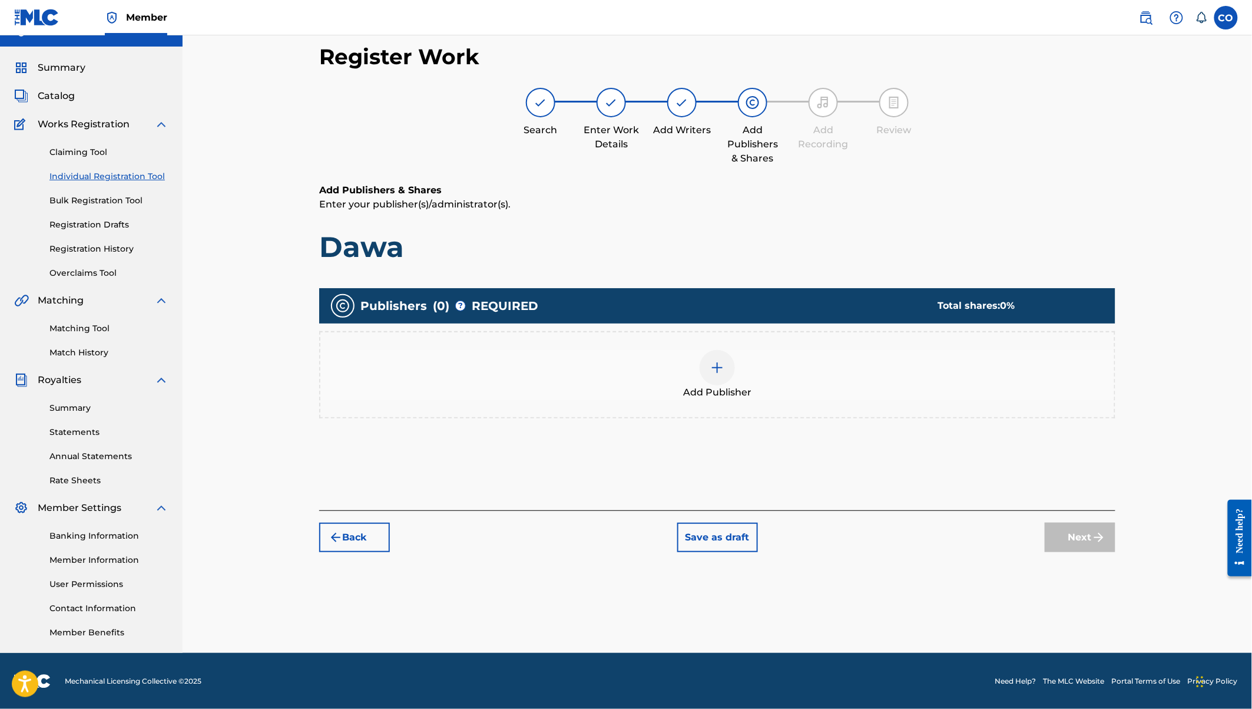
click at [720, 357] on div at bounding box center [717, 367] width 35 height 35
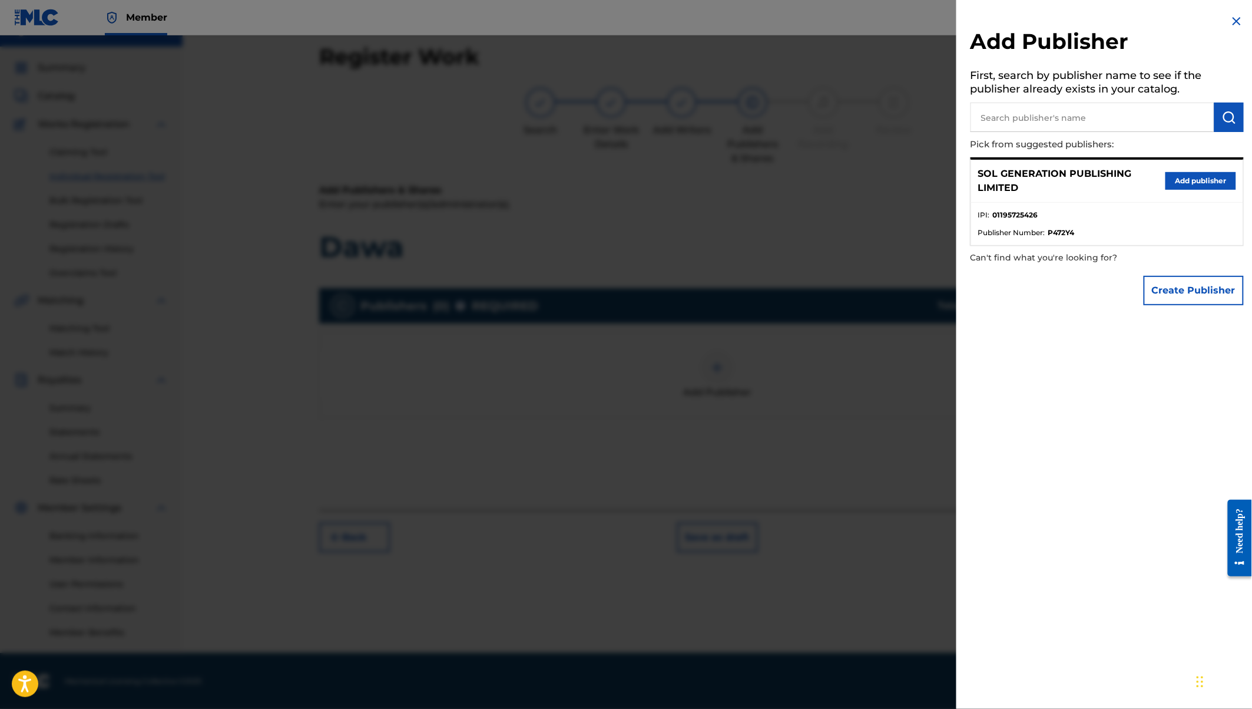
click at [1210, 181] on button "Add publisher" at bounding box center [1201, 181] width 71 height 18
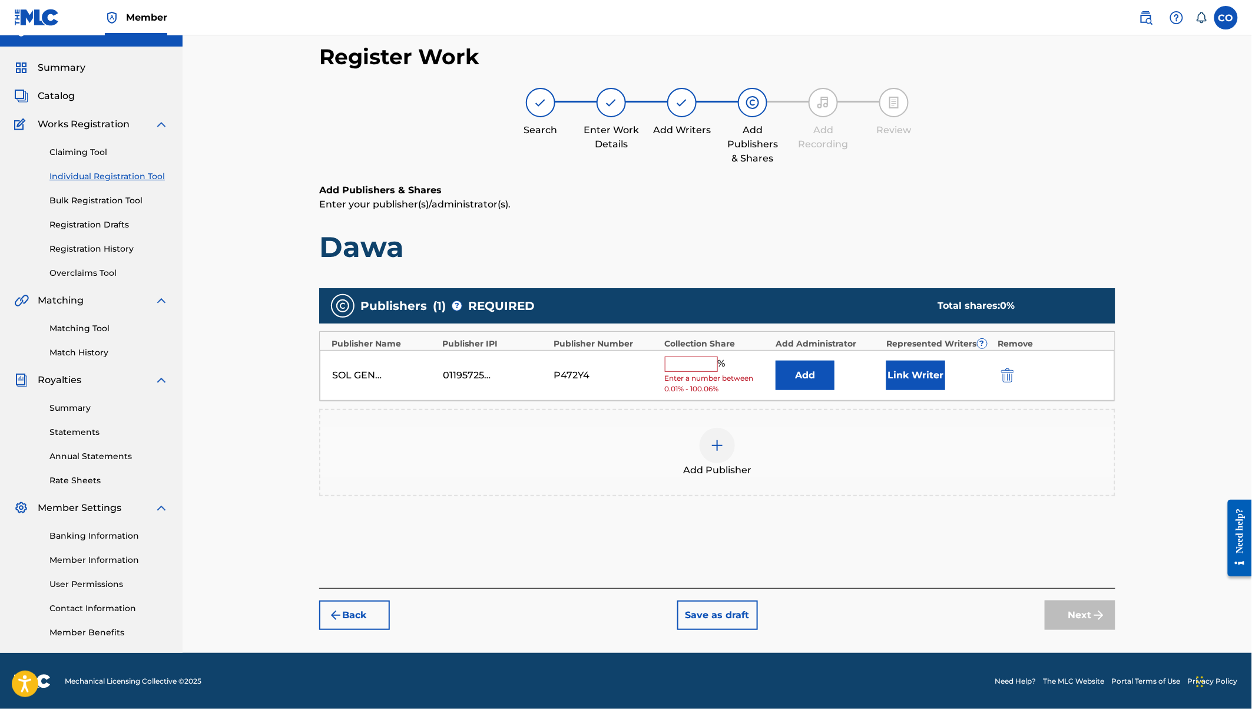
click at [686, 363] on input "text" at bounding box center [691, 363] width 53 height 15
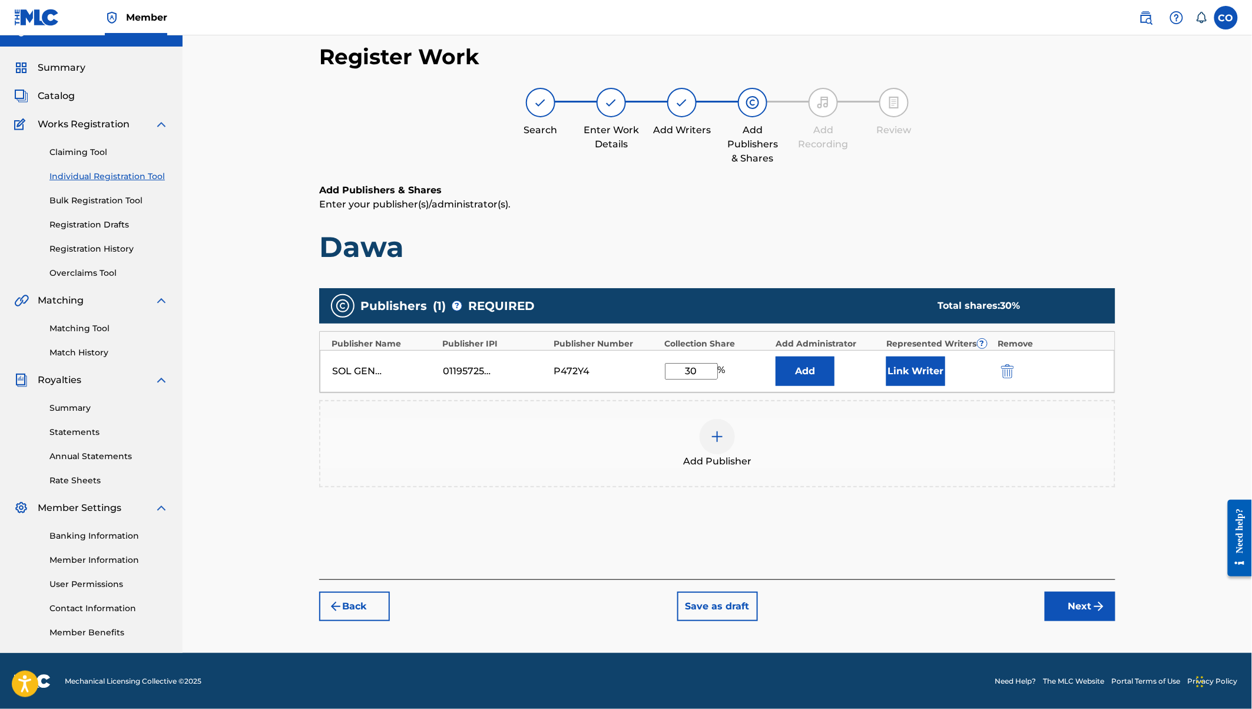
type input "30"
click at [922, 371] on button "Link Writer" at bounding box center [916, 370] width 59 height 29
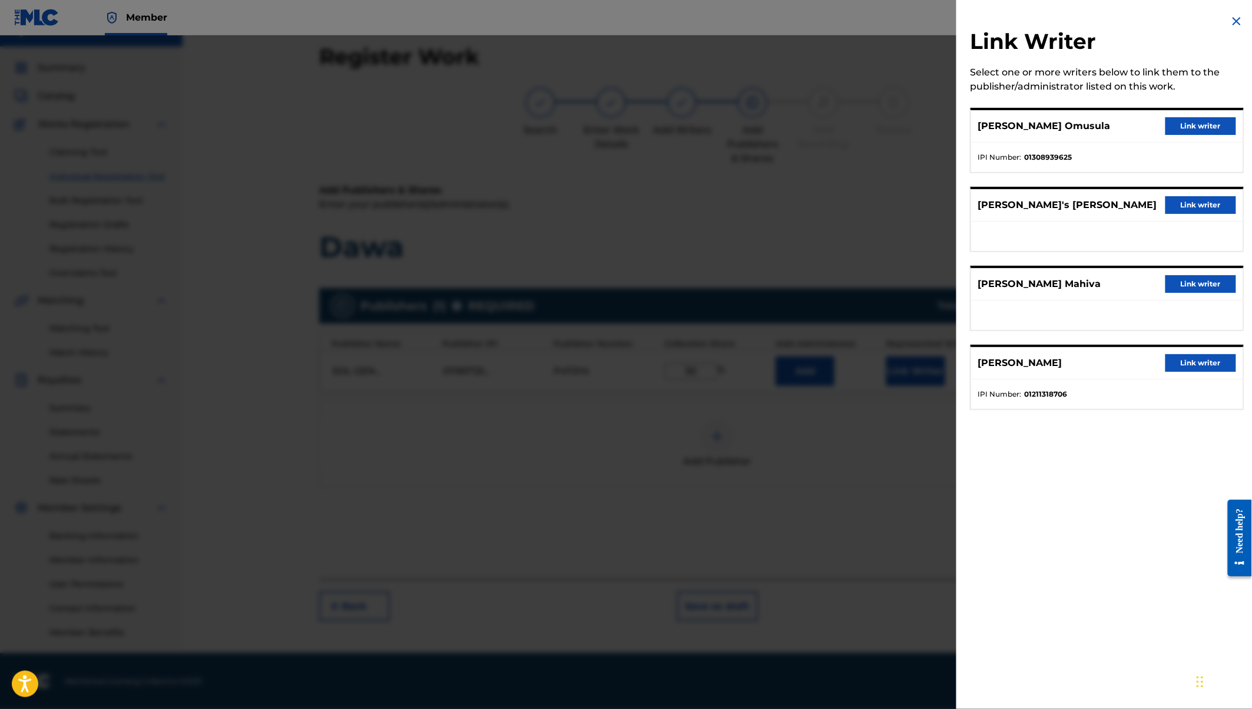
click at [1215, 124] on button "Link writer" at bounding box center [1201, 126] width 71 height 18
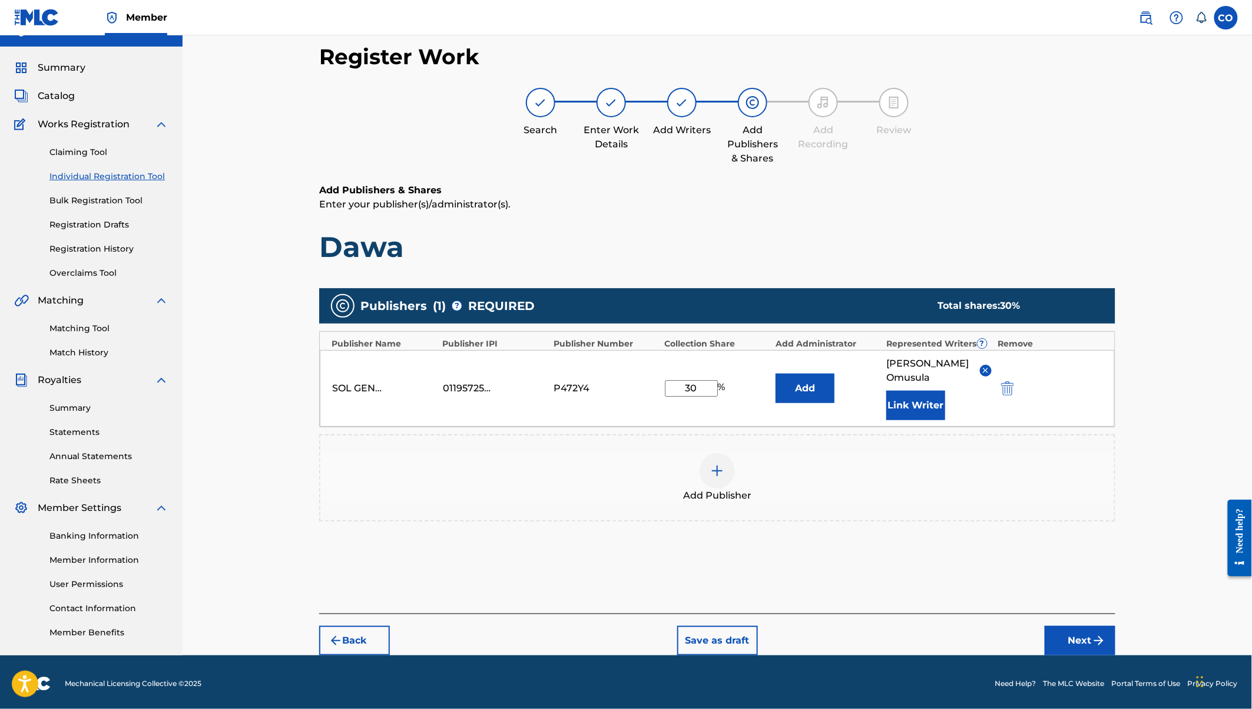
click at [1092, 626] on button "Next" at bounding box center [1080, 640] width 71 height 29
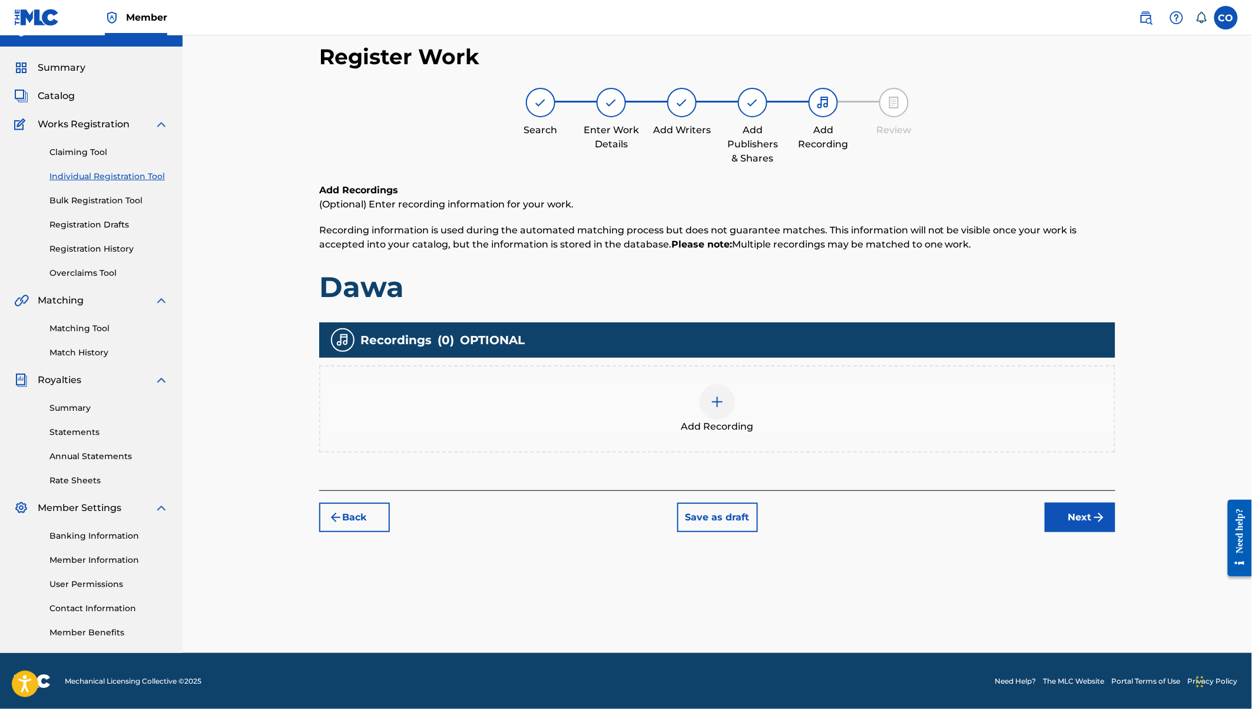
click at [720, 399] on img at bounding box center [717, 402] width 14 height 14
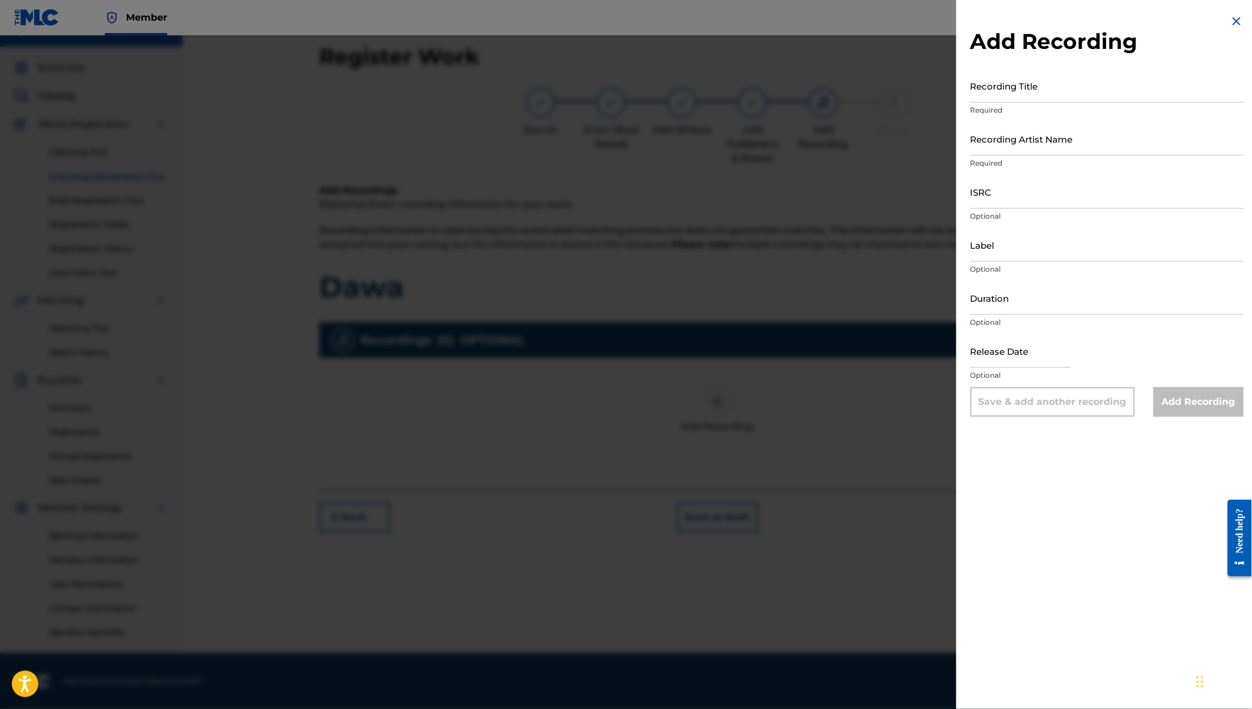
click at [996, 92] on input "Recording Title" at bounding box center [1107, 86] width 273 height 34
type input "d"
type input "Dawa"
click at [1012, 149] on input "Recording Artist Name" at bounding box center [1107, 139] width 273 height 34
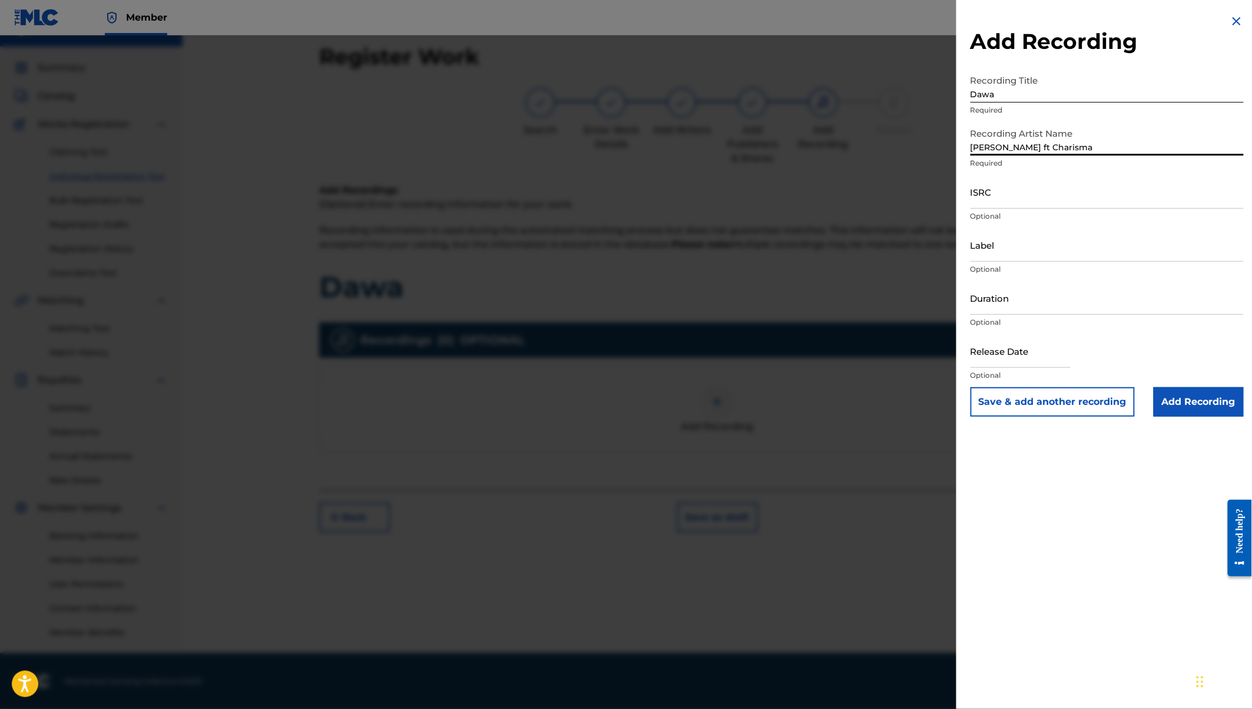
type input "[PERSON_NAME] ft Charisma"
click at [1009, 357] on input "text" at bounding box center [1021, 351] width 100 height 34
select select "7"
select select "2025"
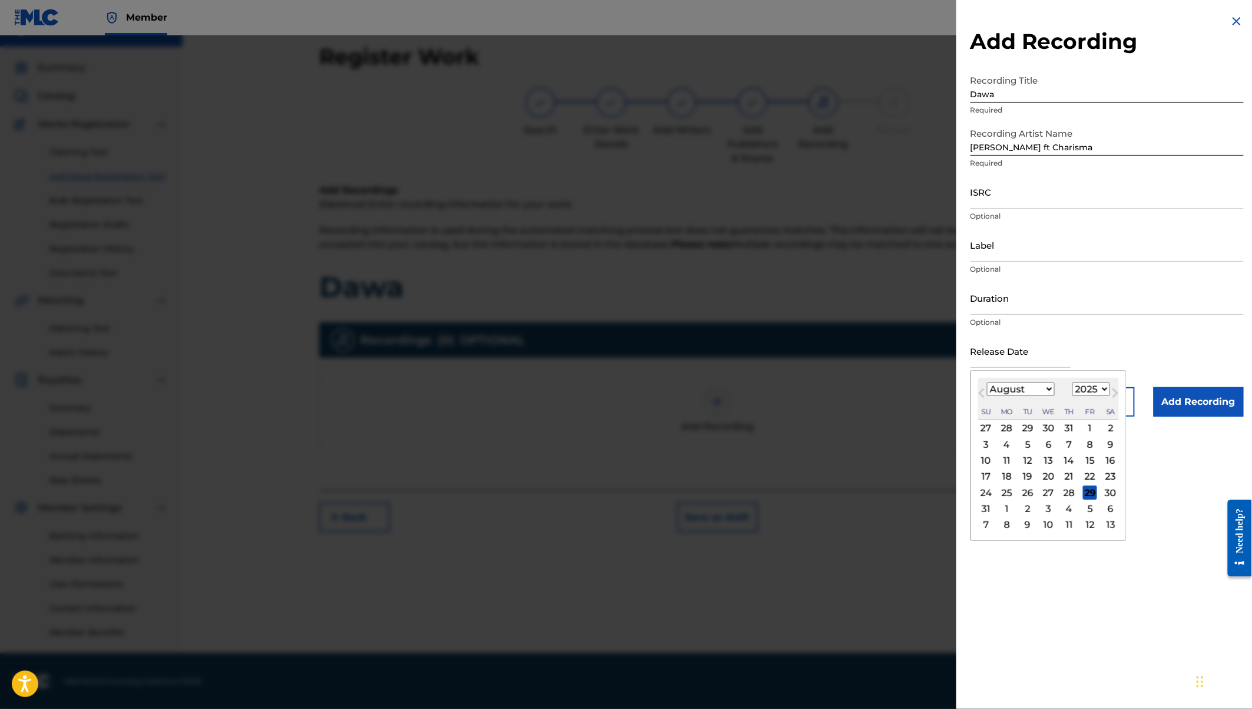
click at [1023, 389] on select "January February March April May June July August September October November De…" at bounding box center [1021, 389] width 68 height 14
select select "6"
click at [1086, 459] on div "18" at bounding box center [1090, 461] width 14 height 14
type input "[DATE]"
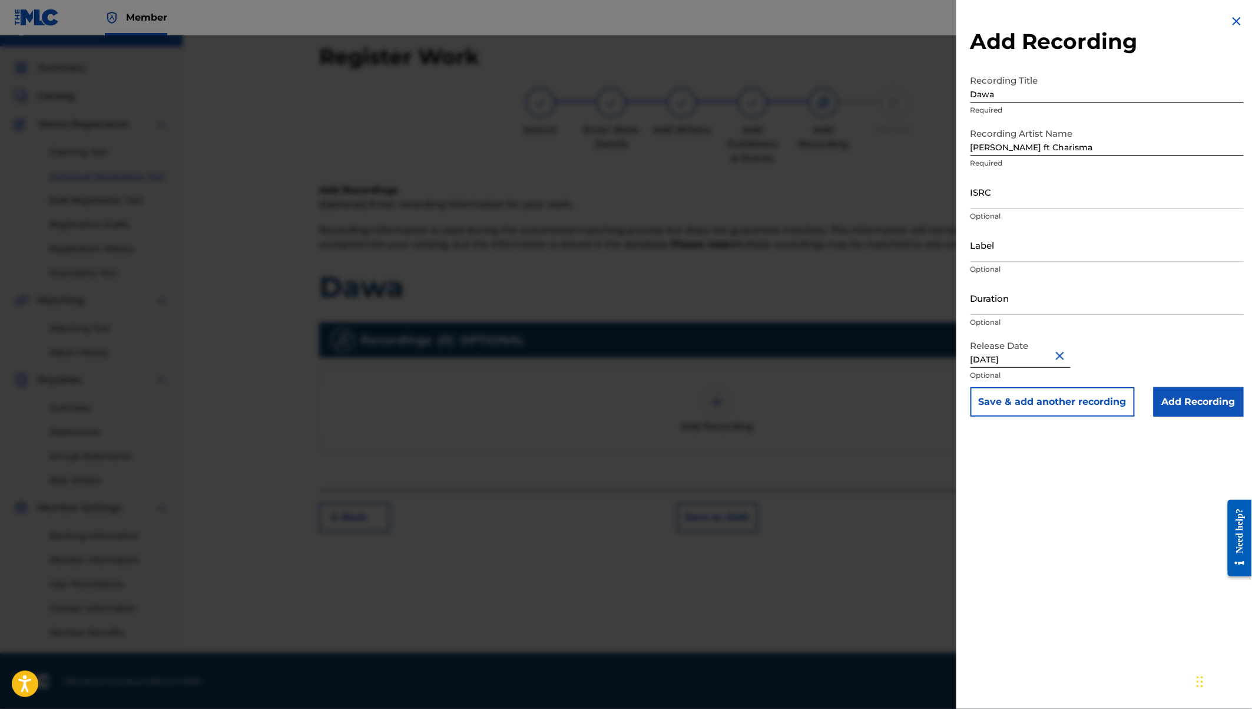
click at [993, 298] on input "Duration" at bounding box center [1107, 298] width 273 height 34
type input "03:12"
click at [985, 254] on input "Label" at bounding box center [1107, 245] width 273 height 34
click at [980, 206] on input "ISRC" at bounding box center [1107, 192] width 273 height 34
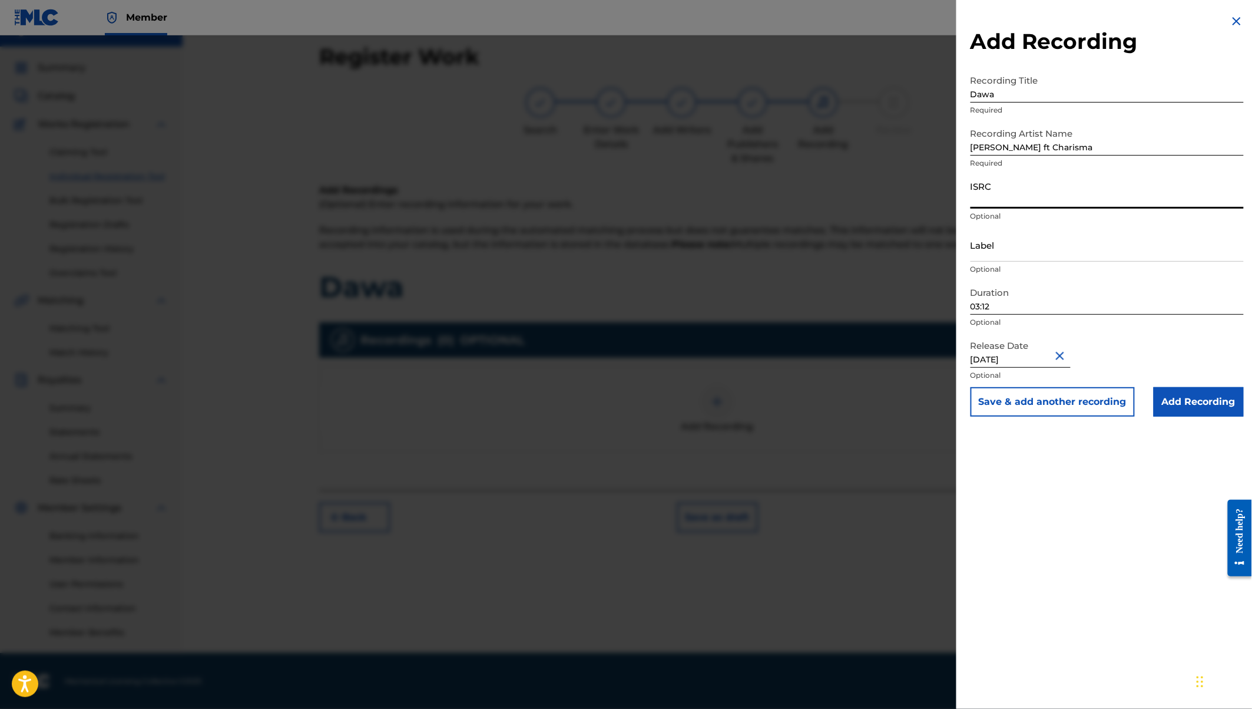
paste input "QZNJX2591136"
type input "QZNJX2591136"
click at [977, 249] on input "Label" at bounding box center [1107, 245] width 273 height 34
type input "[PERSON_NAME]"
click at [1186, 405] on input "Add Recording" at bounding box center [1199, 401] width 90 height 29
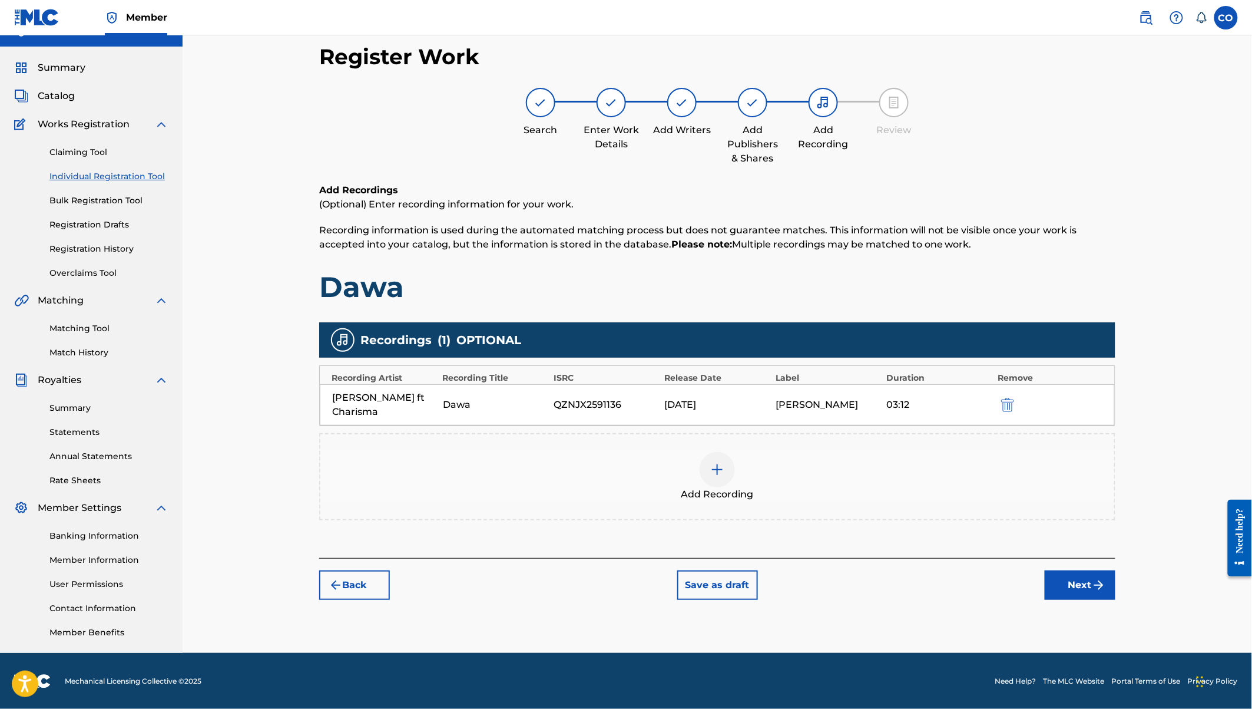
click at [1090, 570] on button "Next" at bounding box center [1080, 584] width 71 height 29
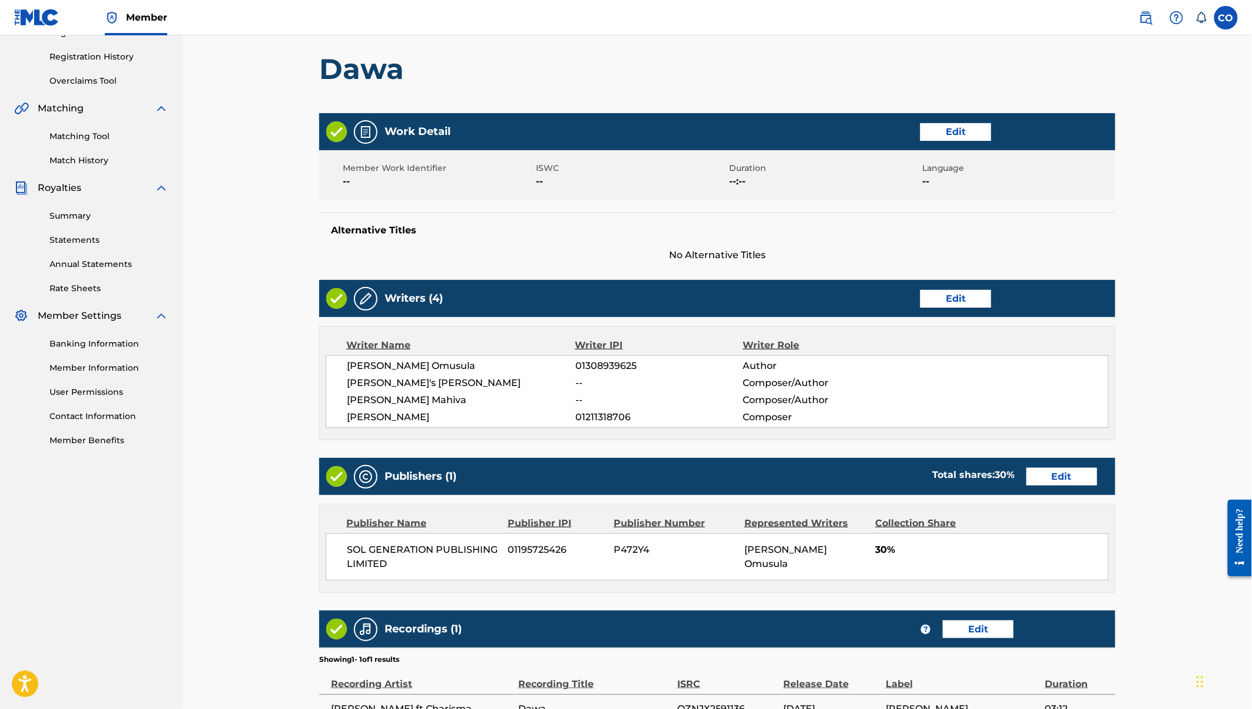
scroll to position [340, 0]
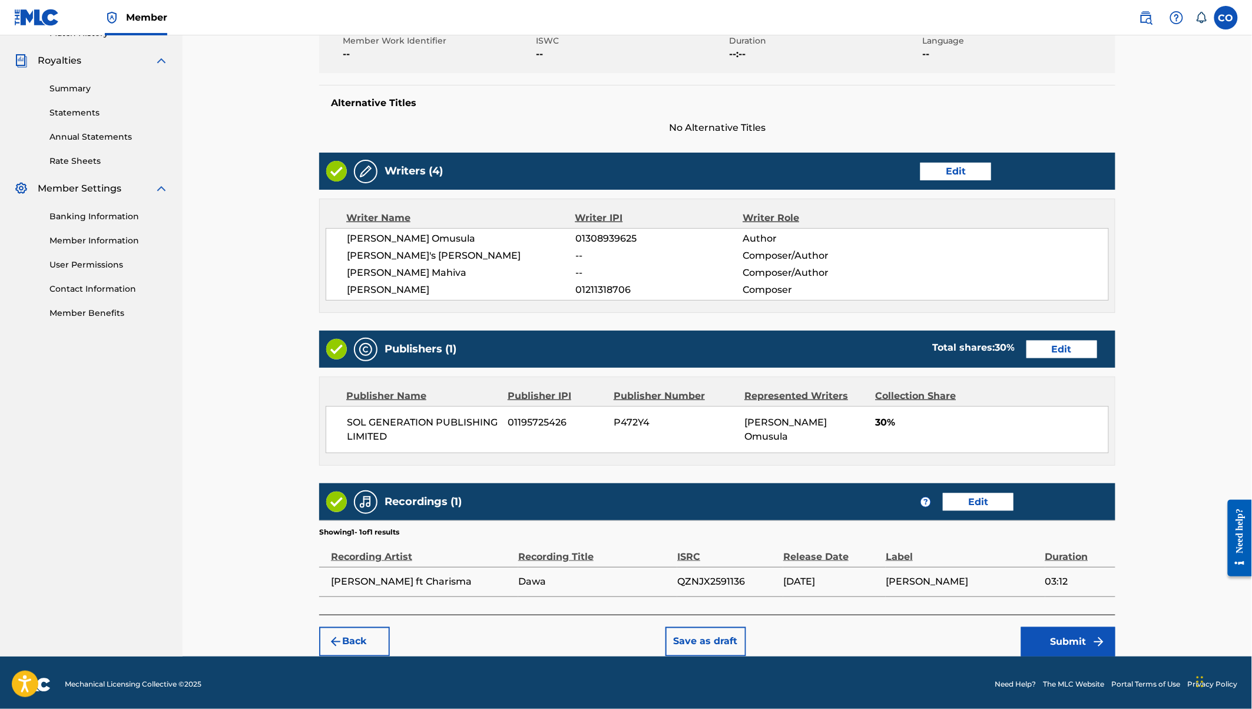
click at [1082, 639] on button "Submit" at bounding box center [1068, 641] width 94 height 29
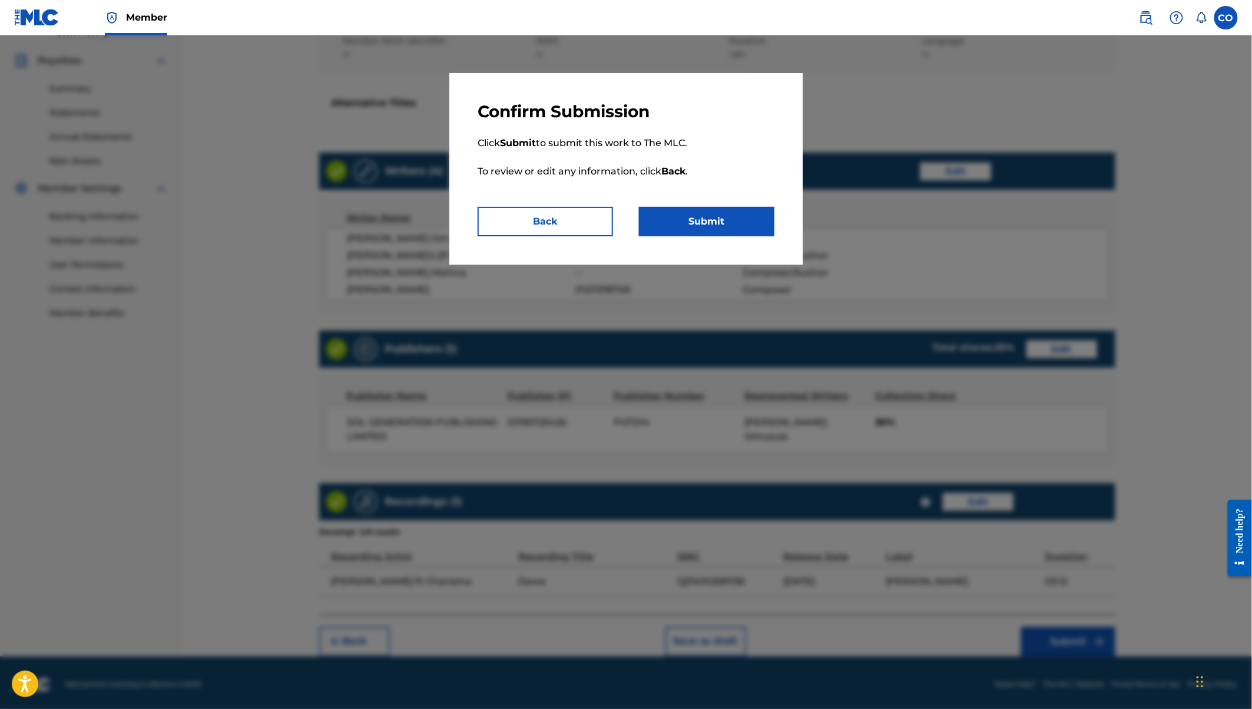
click at [713, 231] on button "Submit" at bounding box center [706, 221] width 135 height 29
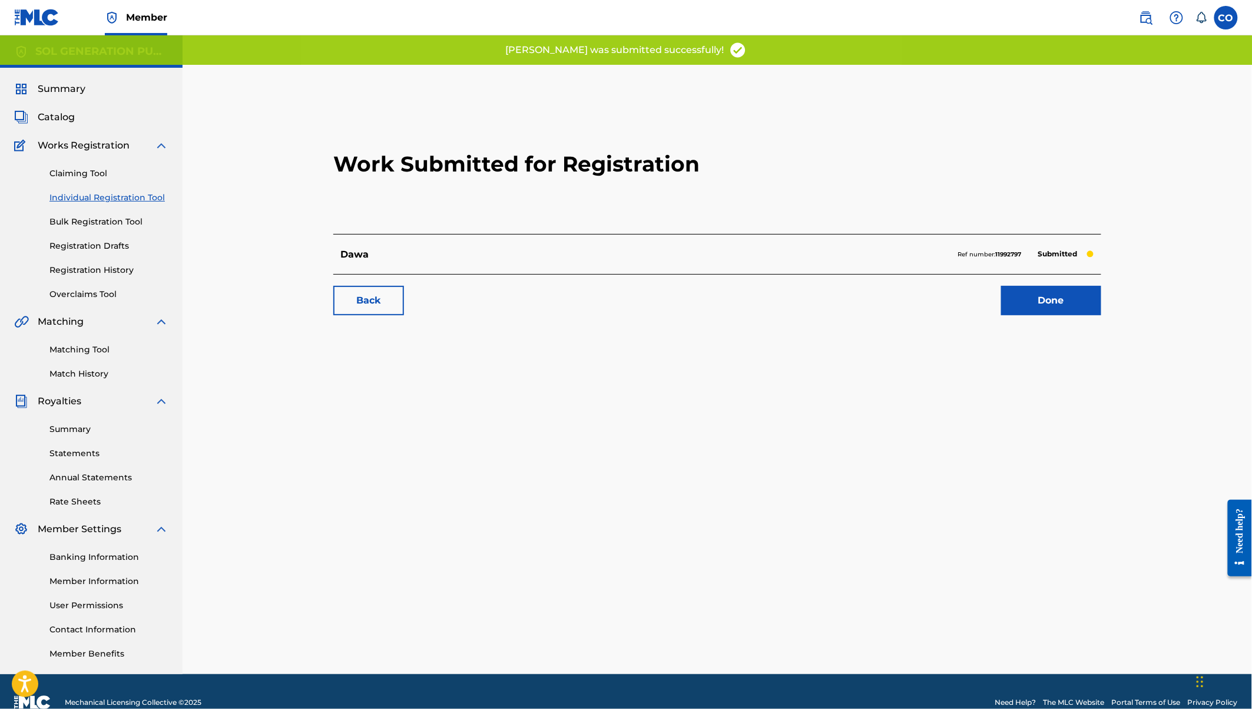
click at [1047, 299] on link "Done" at bounding box center [1051, 300] width 100 height 29
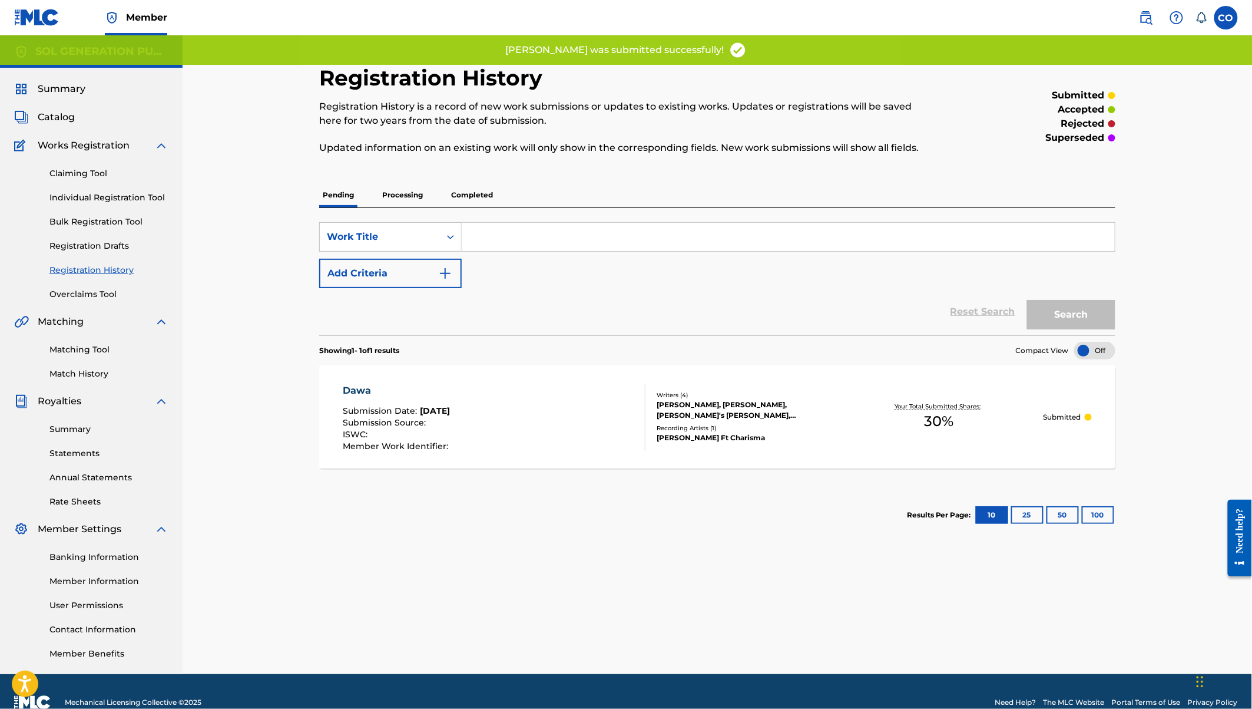
click at [91, 269] on link "Registration History" at bounding box center [108, 270] width 119 height 12
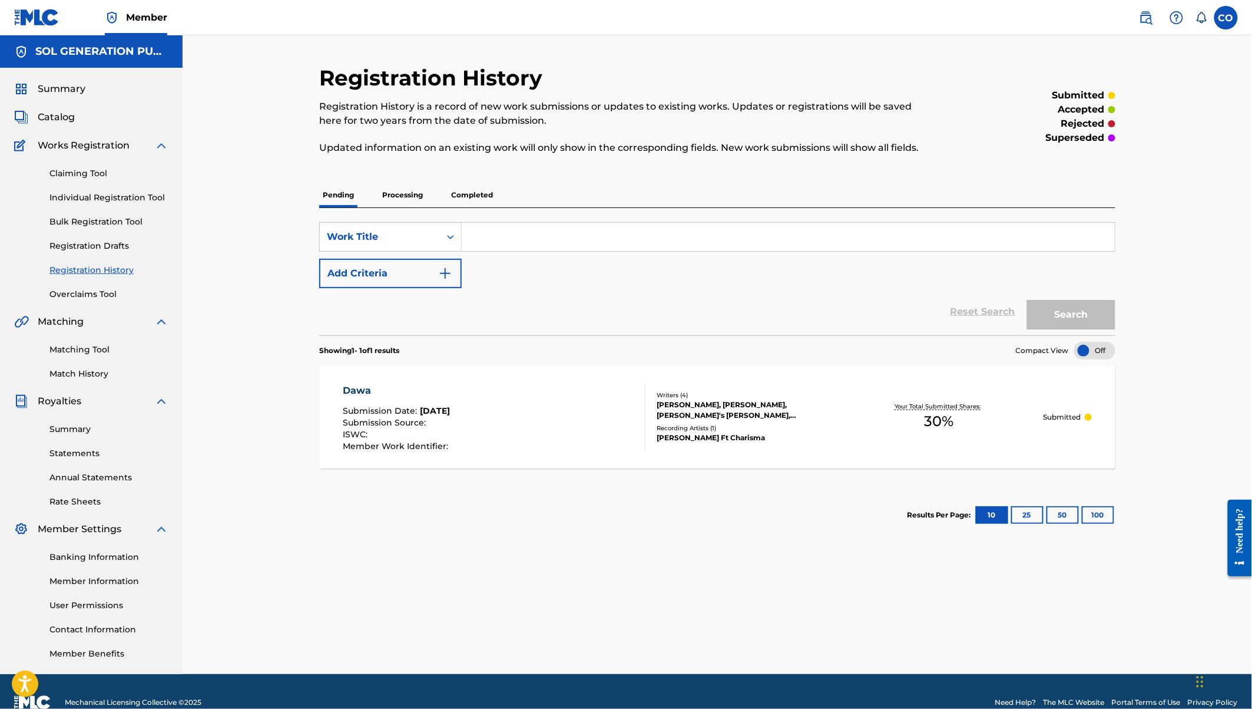
click at [71, 275] on link "Registration History" at bounding box center [108, 270] width 119 height 12
click at [108, 276] on div "Claiming Tool Individual Registration Tool Bulk Registration Tool Registration …" at bounding box center [91, 227] width 154 height 148
click at [391, 191] on p "Processing" at bounding box center [403, 195] width 48 height 25
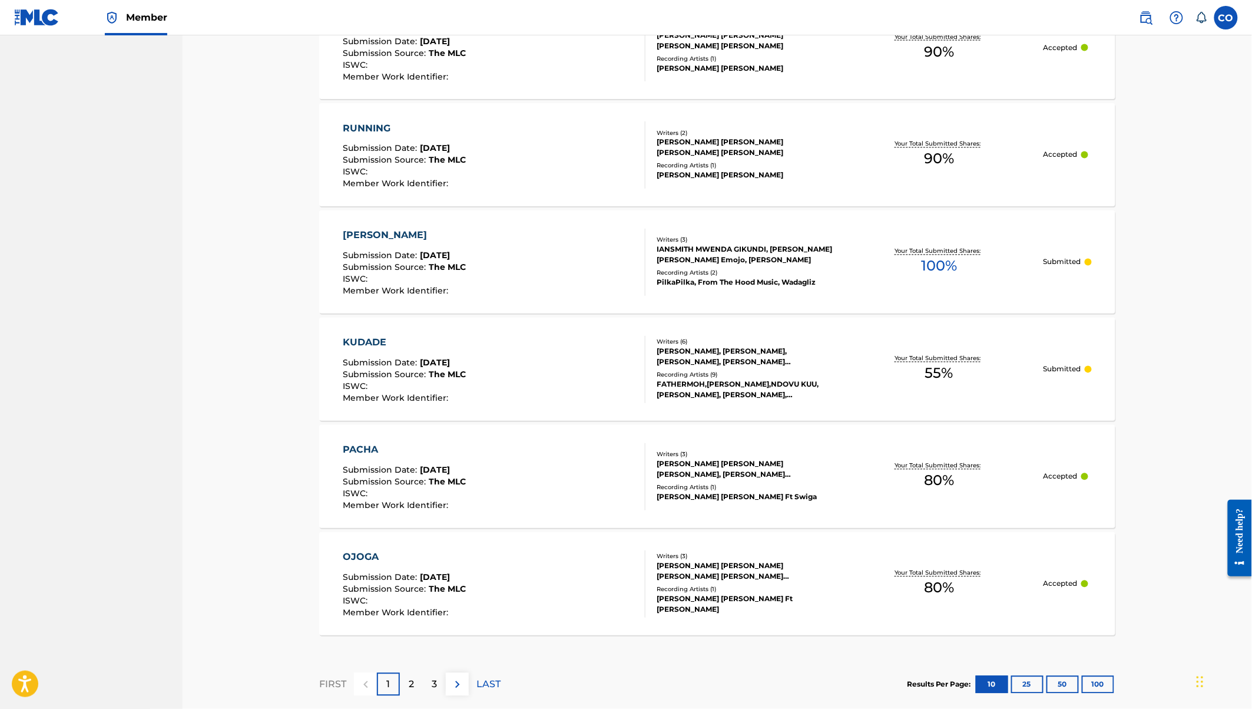
scroll to position [859, 0]
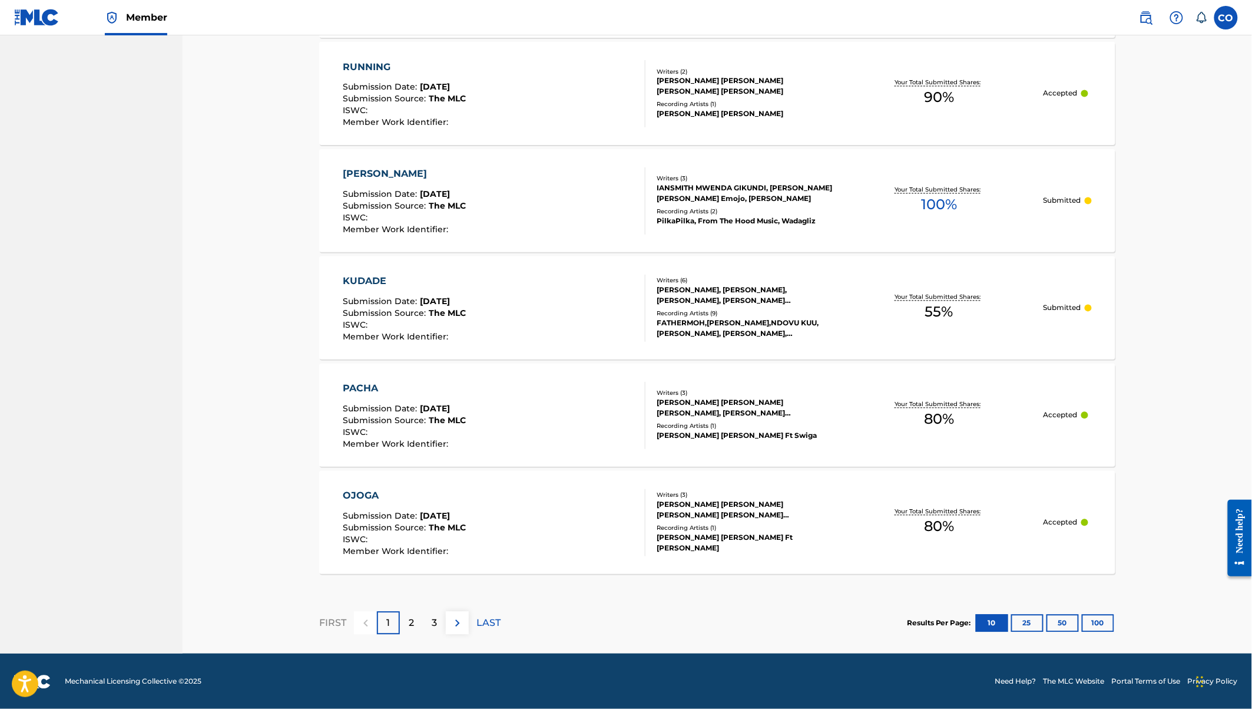
click at [1029, 616] on button "25" at bounding box center [1027, 623] width 32 height 18
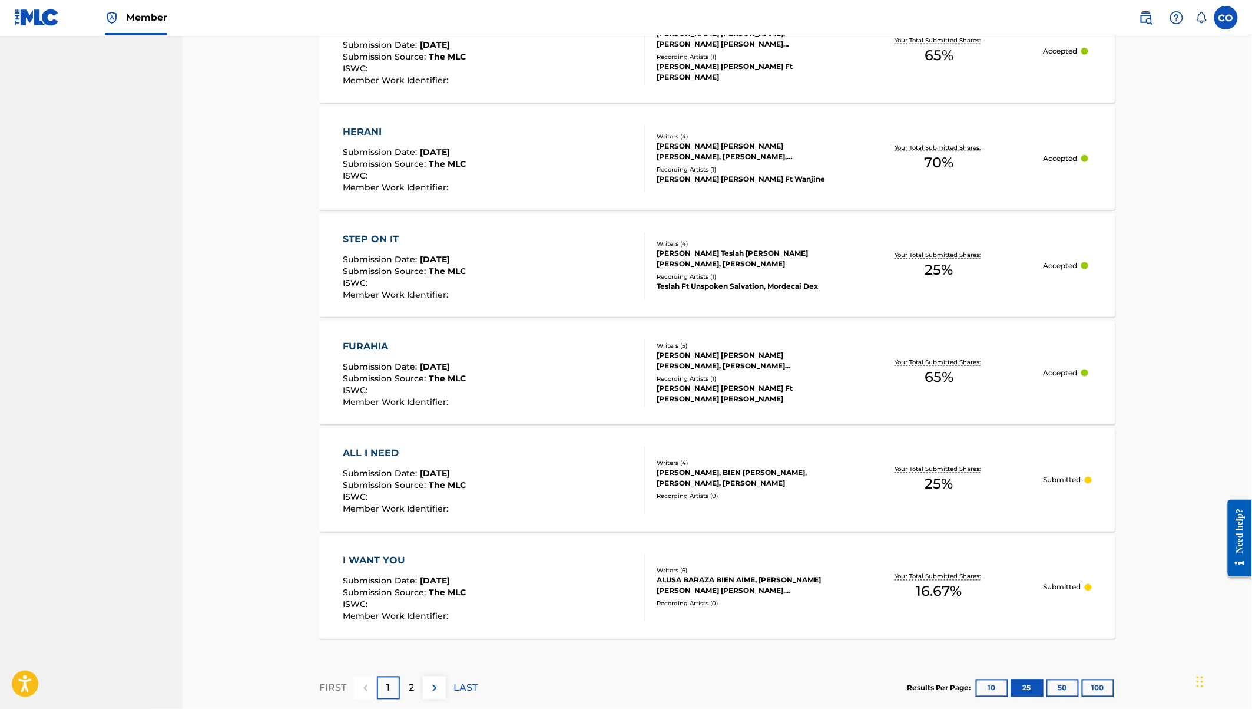
scroll to position [2468, 0]
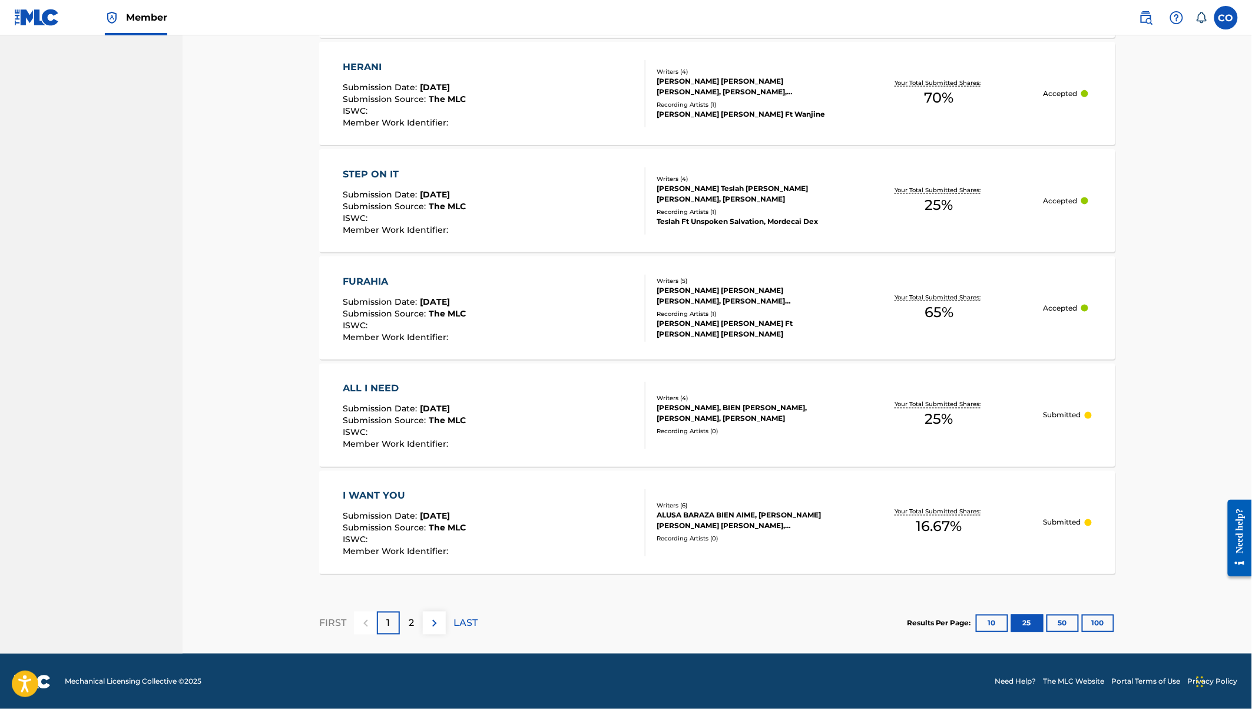
click at [1063, 619] on button "50" at bounding box center [1063, 623] width 32 height 18
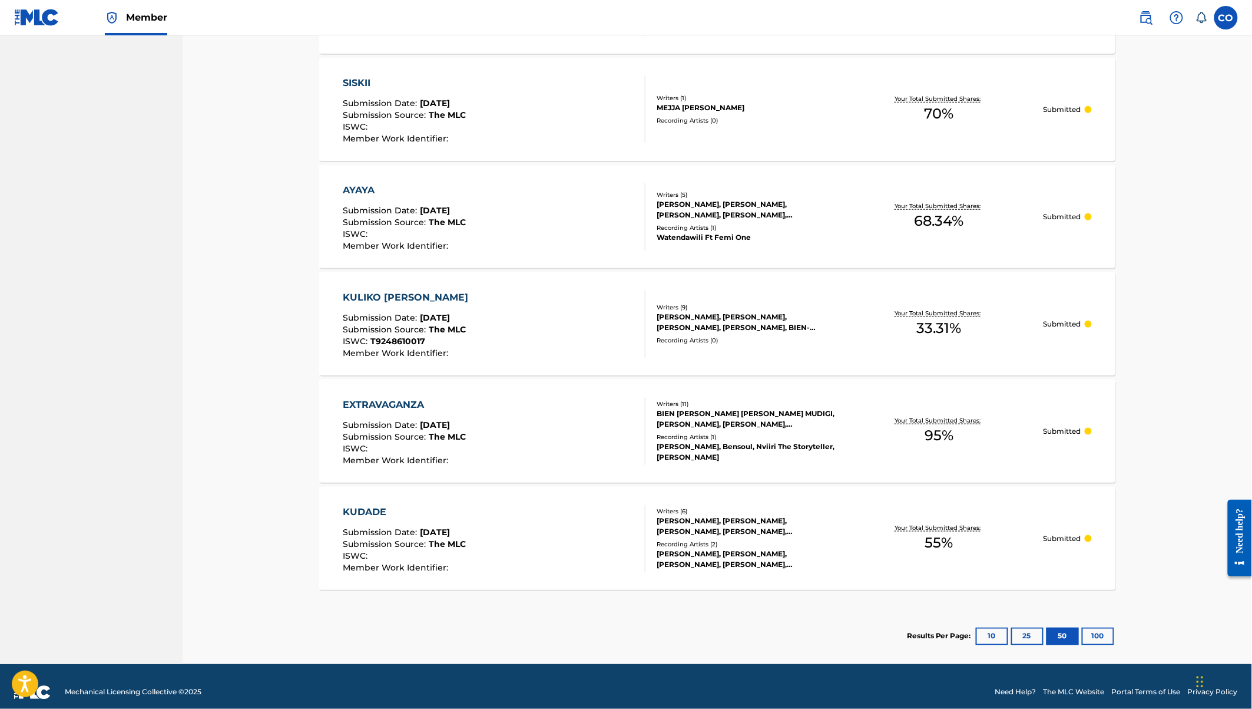
scroll to position [4062, 0]
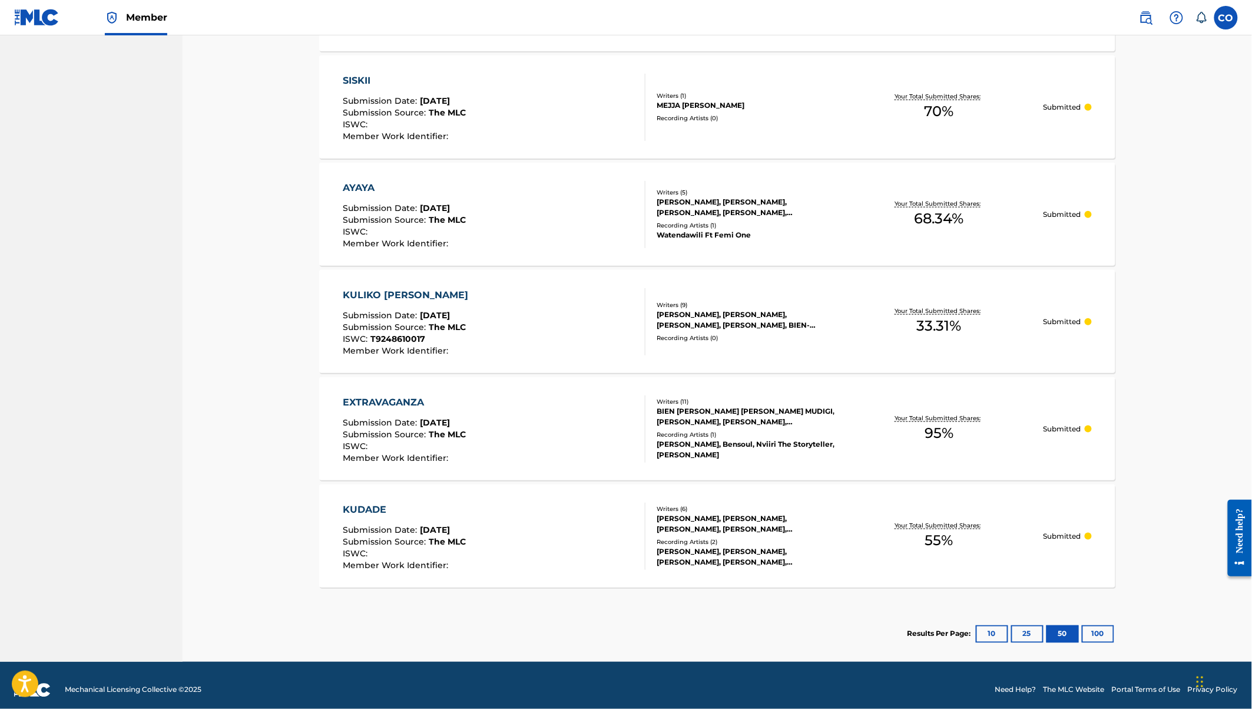
click at [1095, 631] on button "100" at bounding box center [1098, 634] width 32 height 18
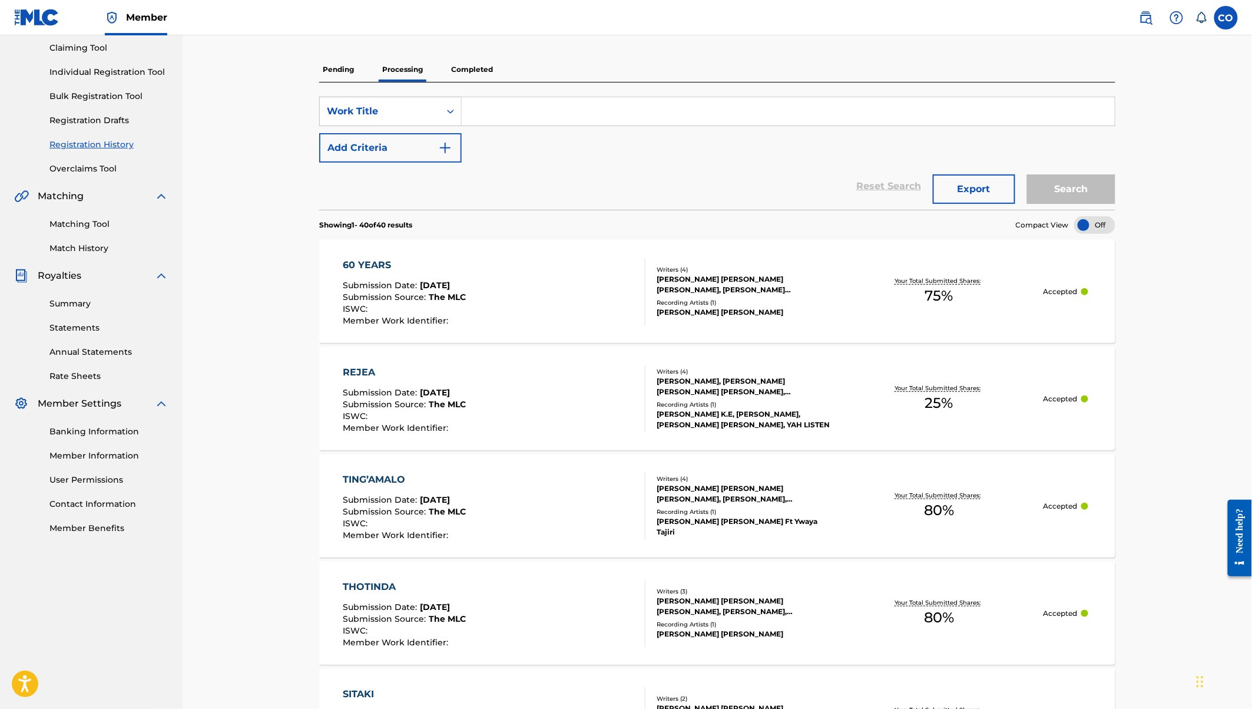
scroll to position [0, 0]
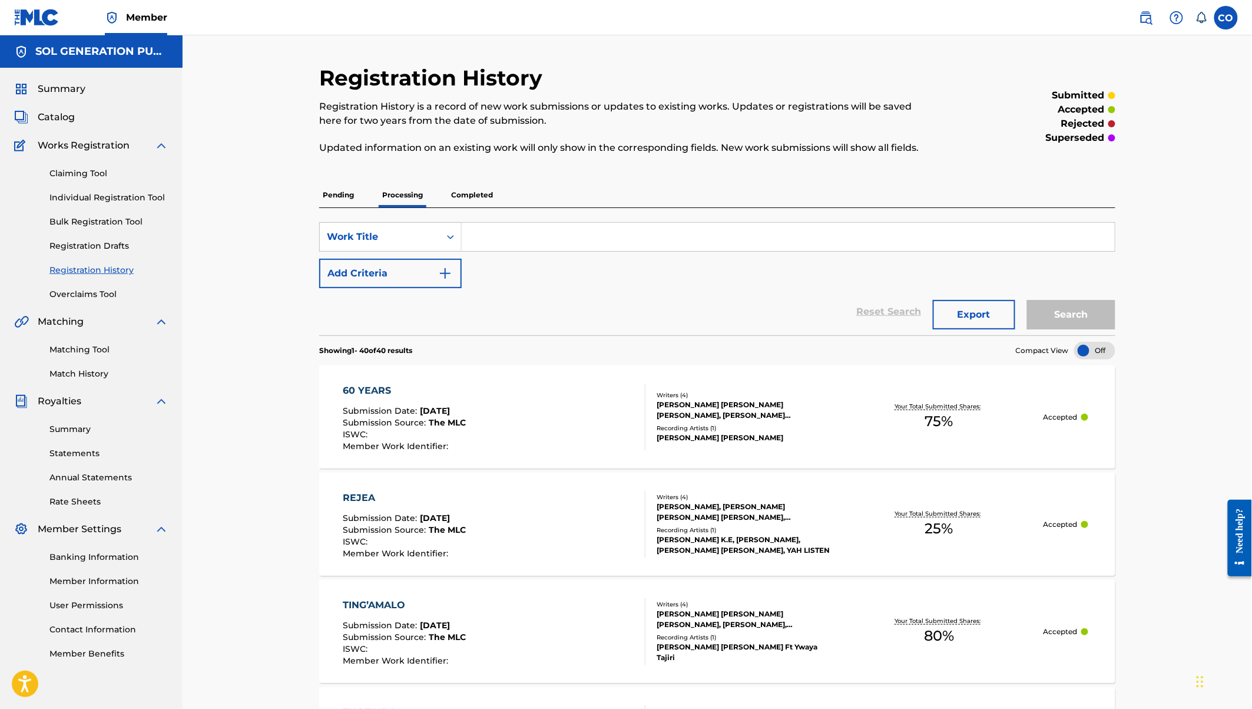
click at [86, 294] on link "Overclaims Tool" at bounding box center [108, 294] width 119 height 12
